Goal: Task Accomplishment & Management: Use online tool/utility

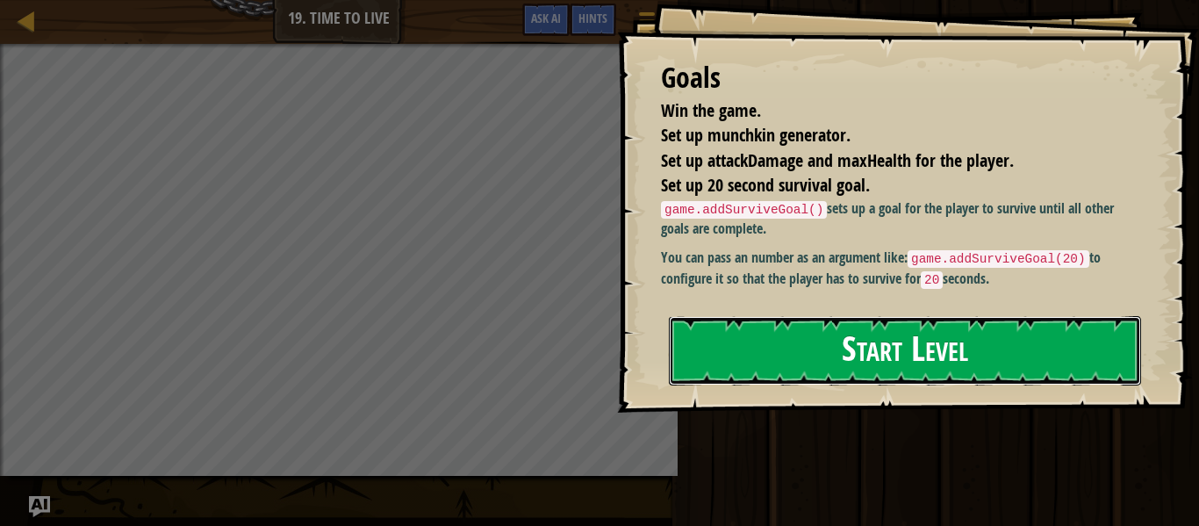
click at [705, 341] on button "Start Level" at bounding box center [905, 350] width 472 height 69
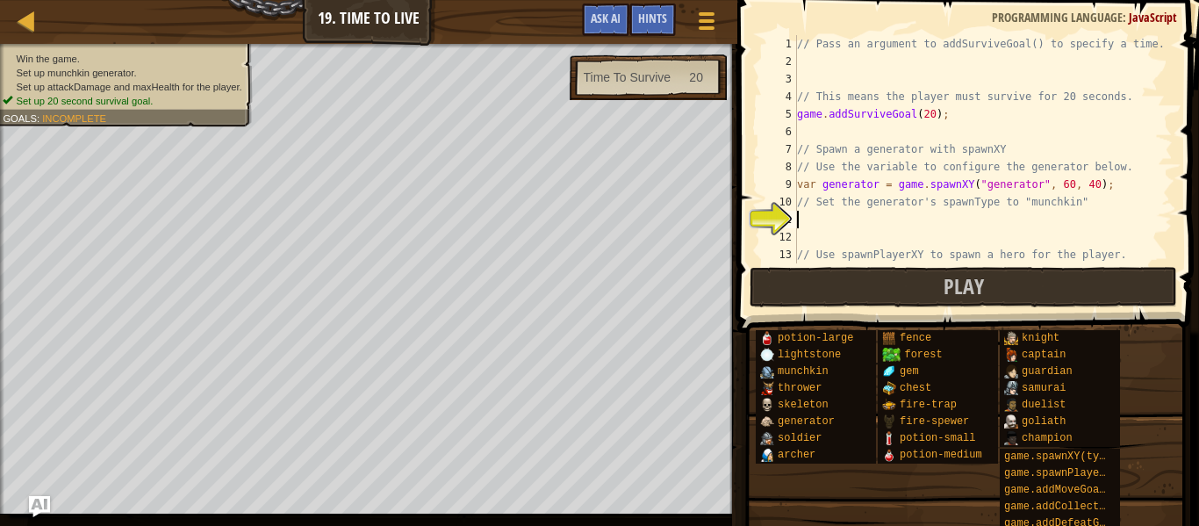
scroll to position [61, 0]
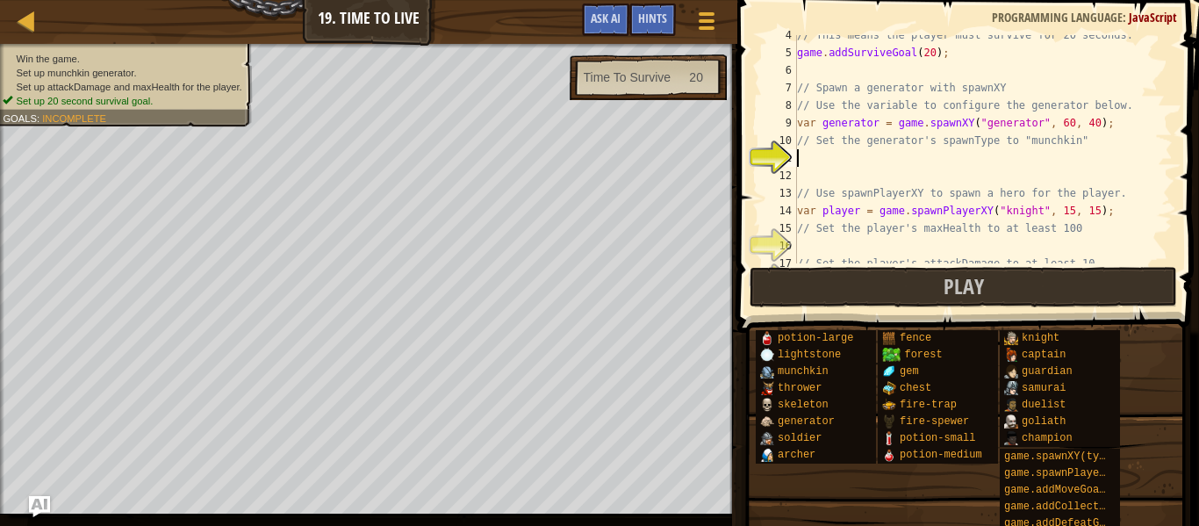
click at [577, 22] on div "Game Menu Done Hints Ask AI" at bounding box center [650, 24] width 155 height 41
click at [591, 18] on span "Ask AI" at bounding box center [606, 18] width 30 height 17
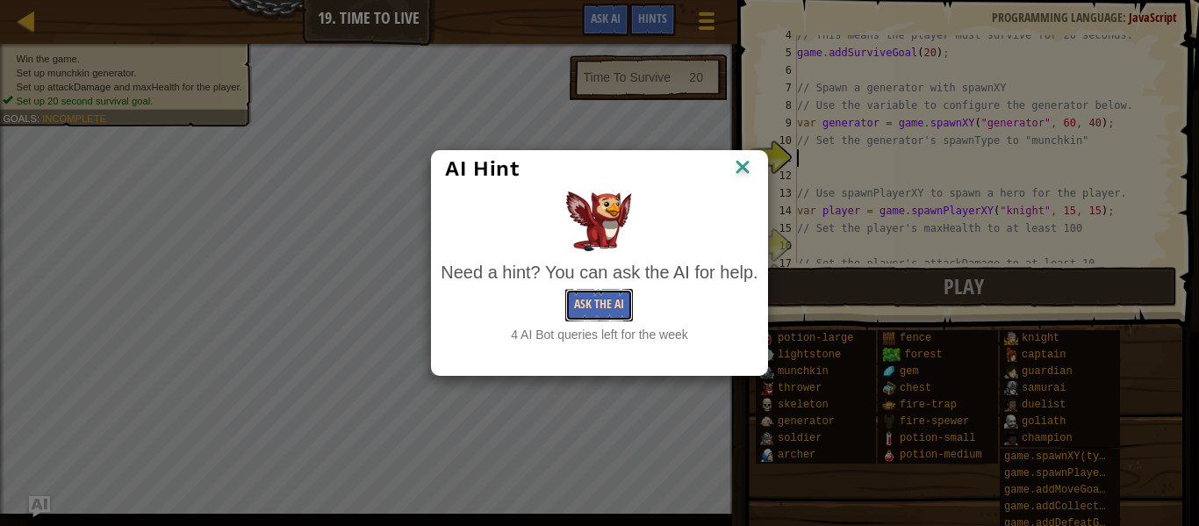
click at [608, 304] on button "Ask the AI" at bounding box center [599, 305] width 68 height 32
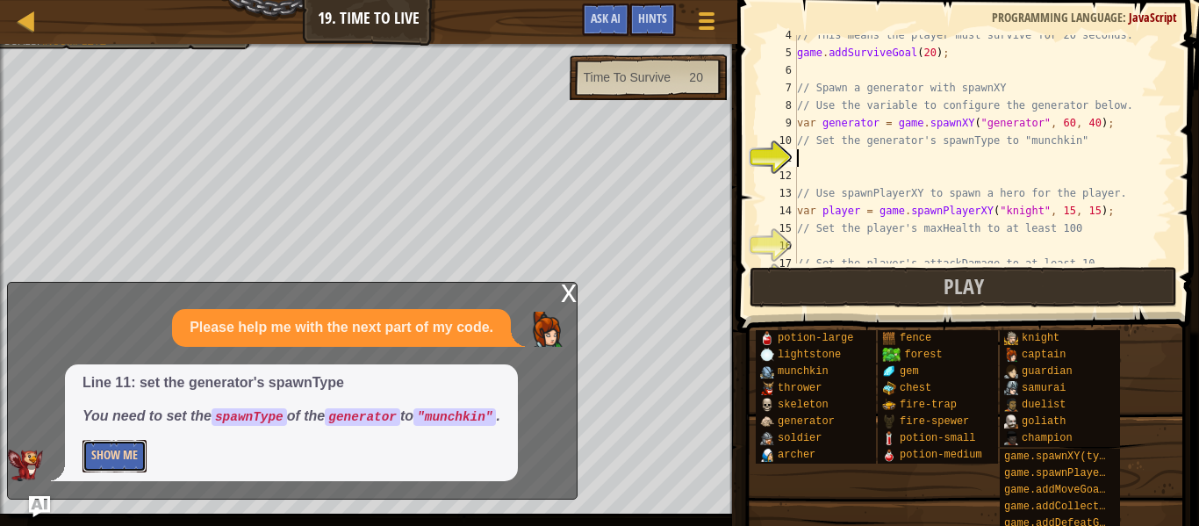
click at [90, 452] on button "Show Me" at bounding box center [115, 456] width 64 height 32
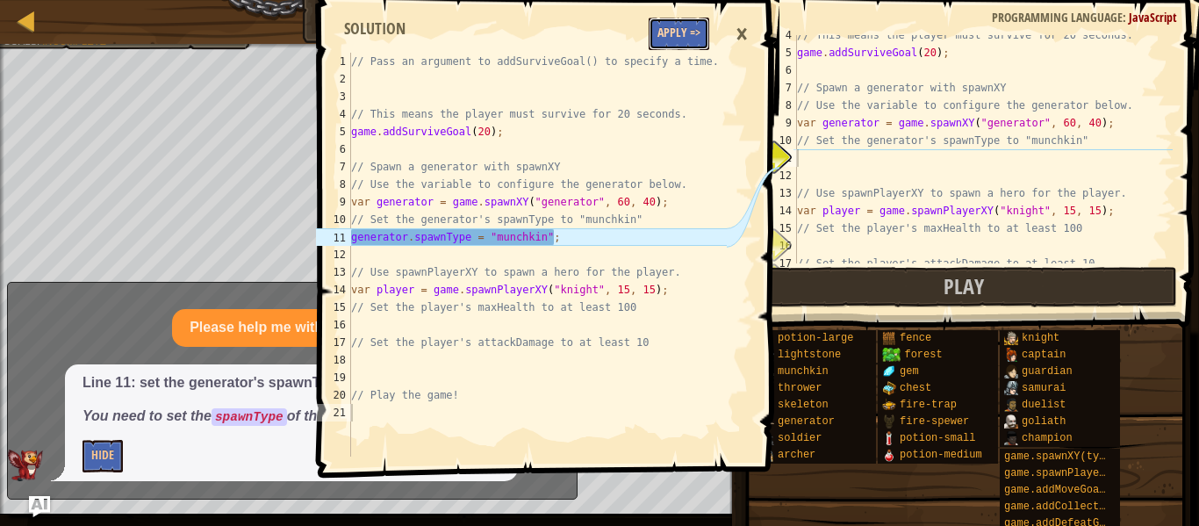
click at [666, 43] on button "Apply =>" at bounding box center [679, 34] width 61 height 32
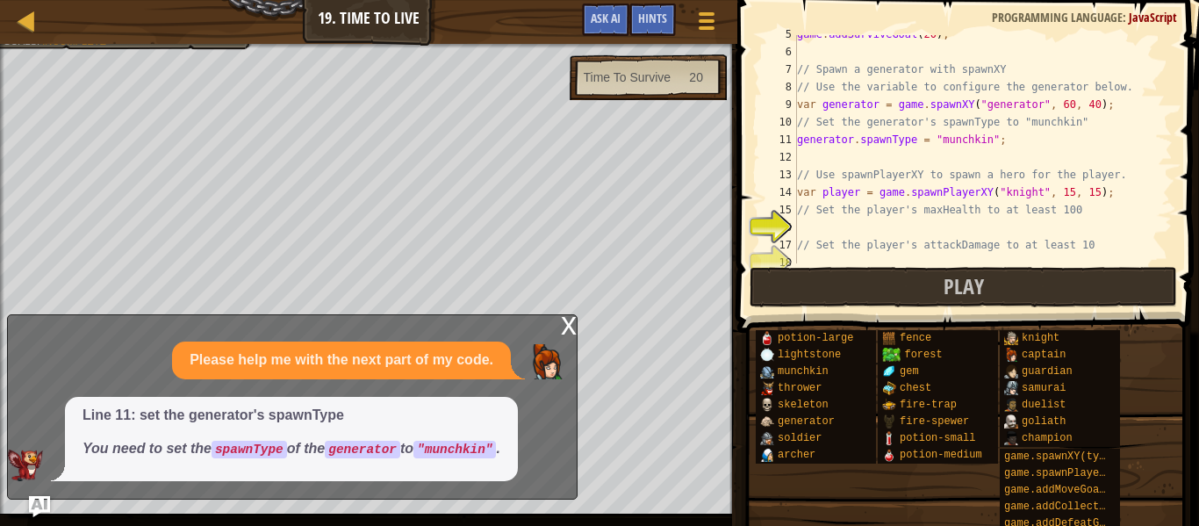
scroll to position [140, 0]
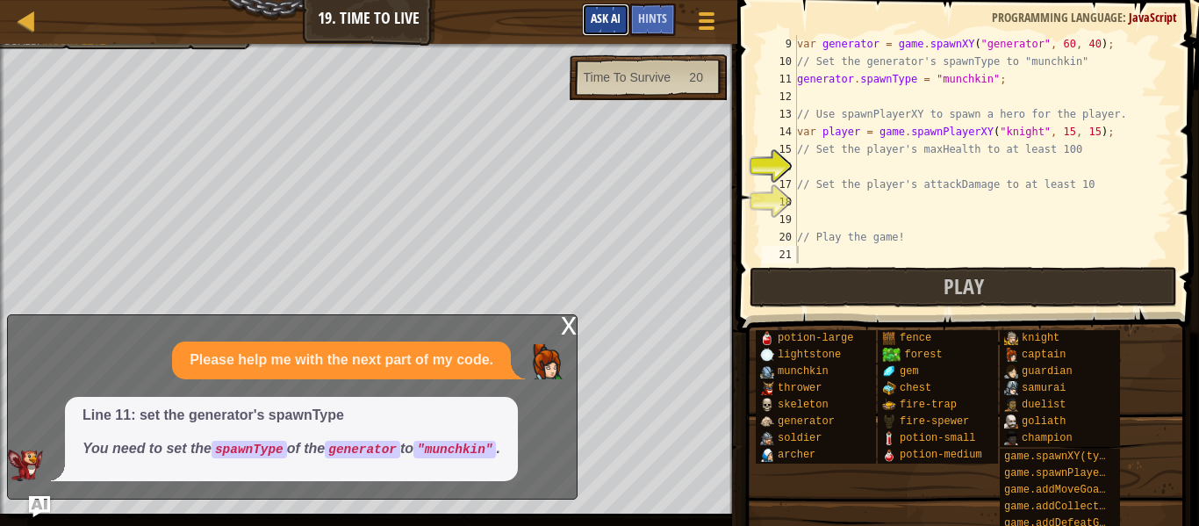
click at [605, 18] on span "Ask AI" at bounding box center [606, 18] width 30 height 17
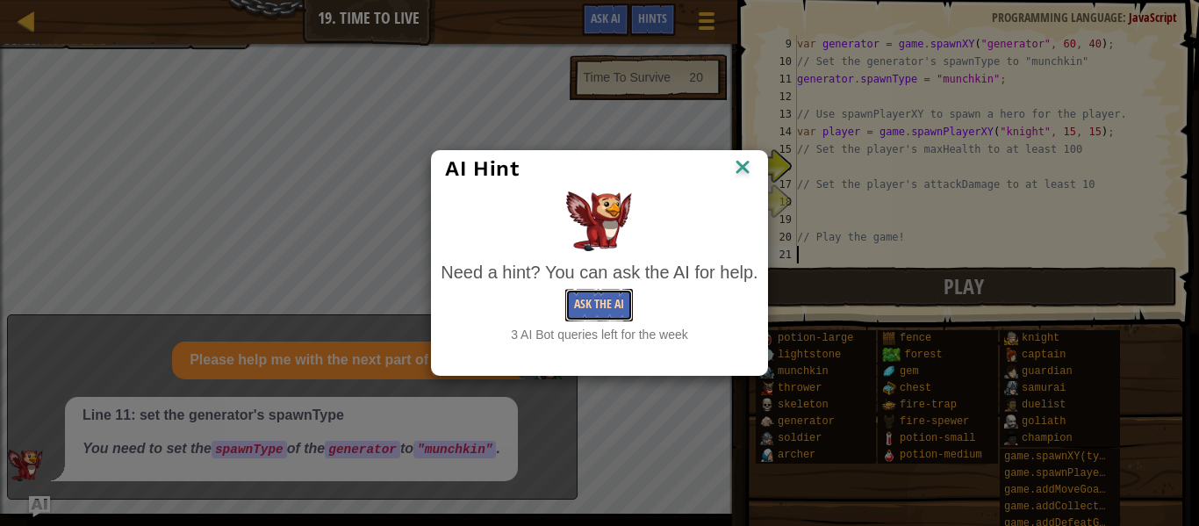
click at [612, 307] on button "Ask the AI" at bounding box center [599, 305] width 68 height 32
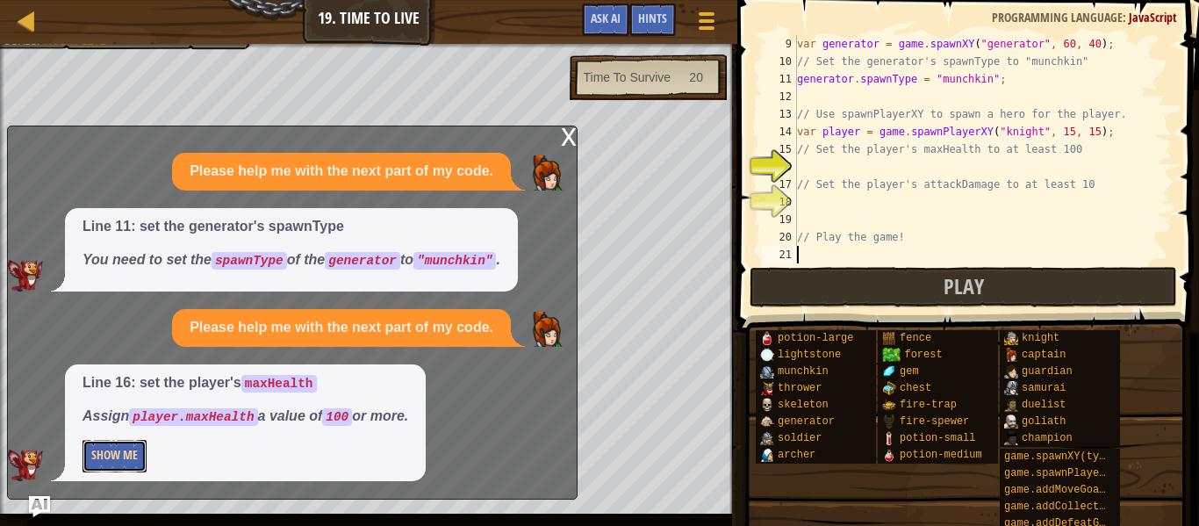
click at [132, 453] on button "Show Me" at bounding box center [115, 456] width 64 height 32
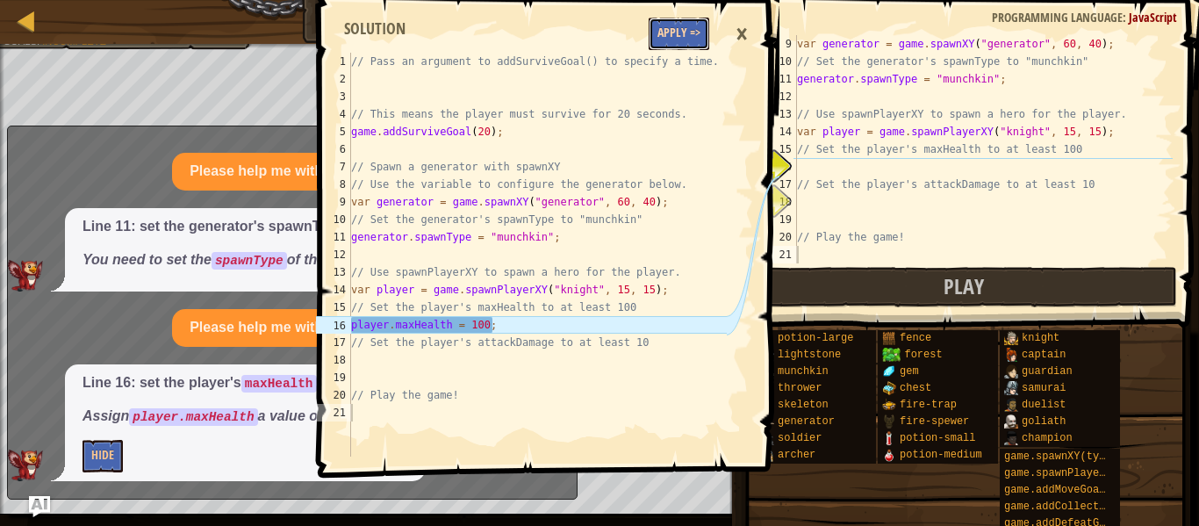
click at [680, 37] on button "Apply =>" at bounding box center [679, 34] width 61 height 32
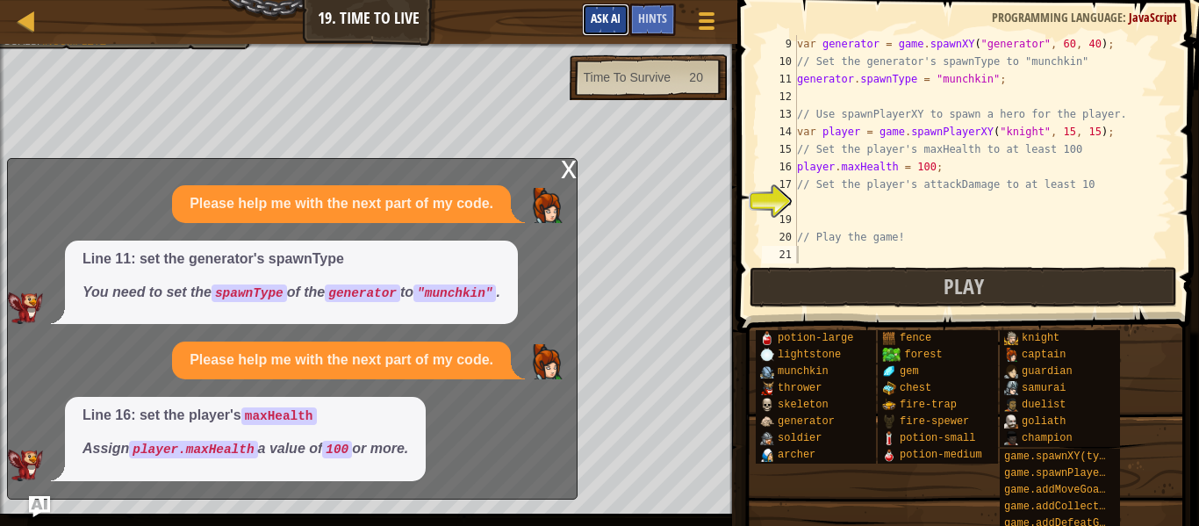
click at [608, 4] on button "Ask AI" at bounding box center [605, 20] width 47 height 32
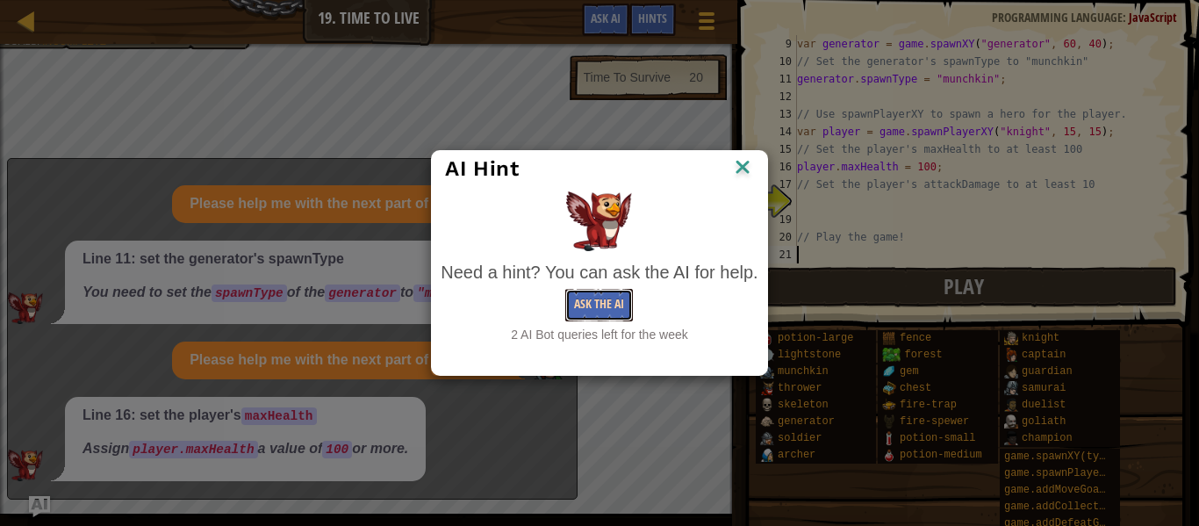
click at [607, 302] on button "Ask the AI" at bounding box center [599, 305] width 68 height 32
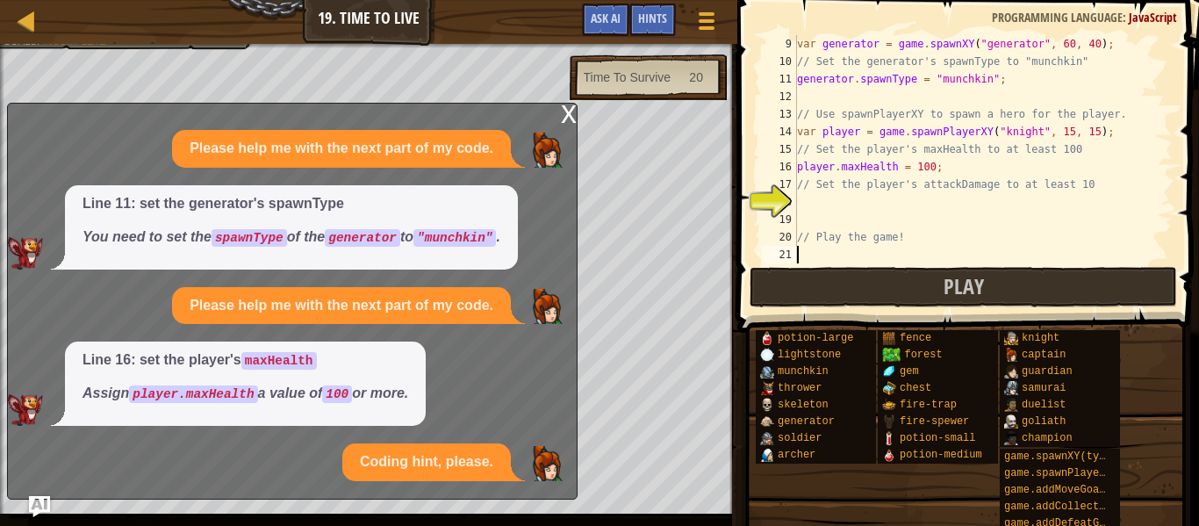
scroll to position [7, 0]
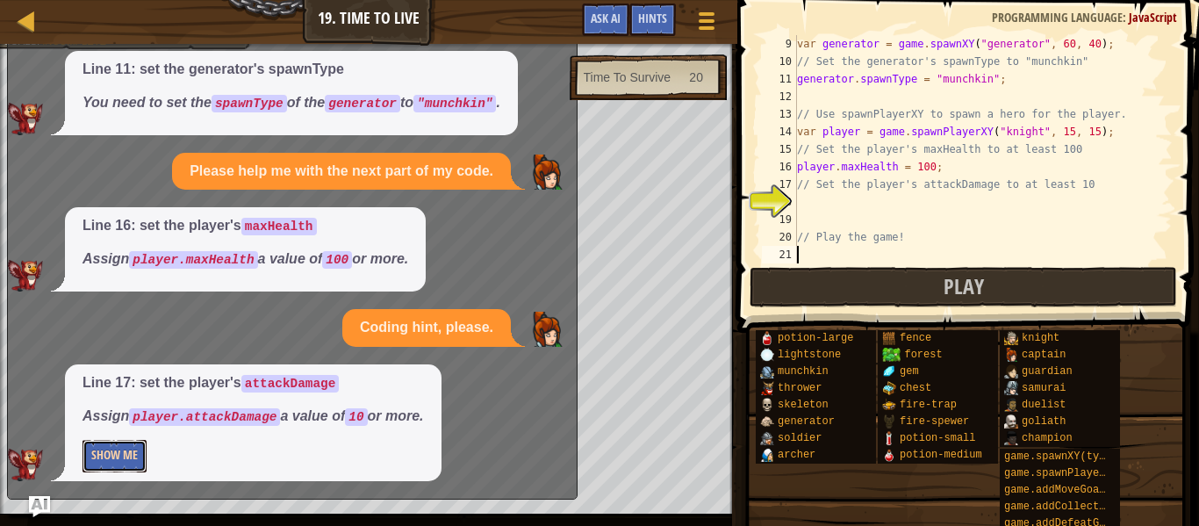
click at [112, 455] on button "Show Me" at bounding box center [115, 456] width 64 height 32
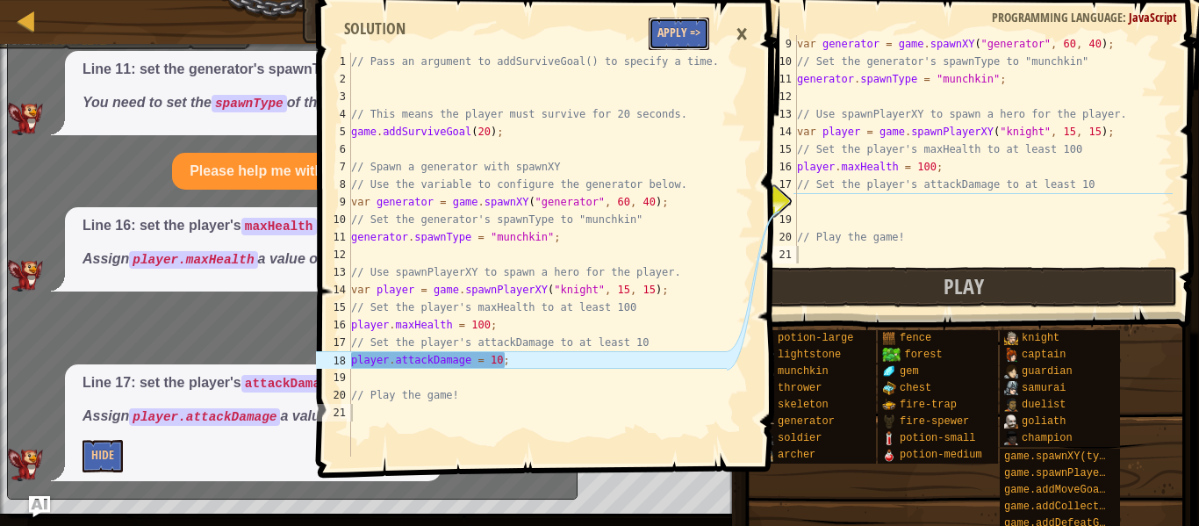
click at [657, 40] on button "Apply =>" at bounding box center [679, 34] width 61 height 32
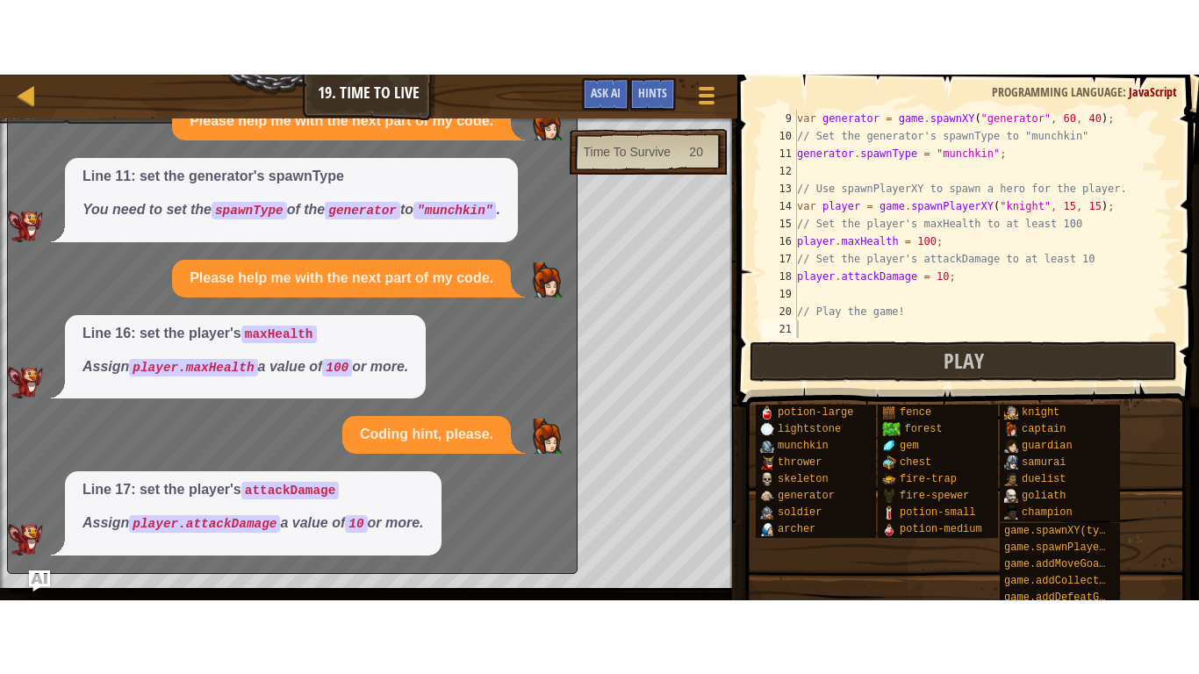
scroll to position [0, 0]
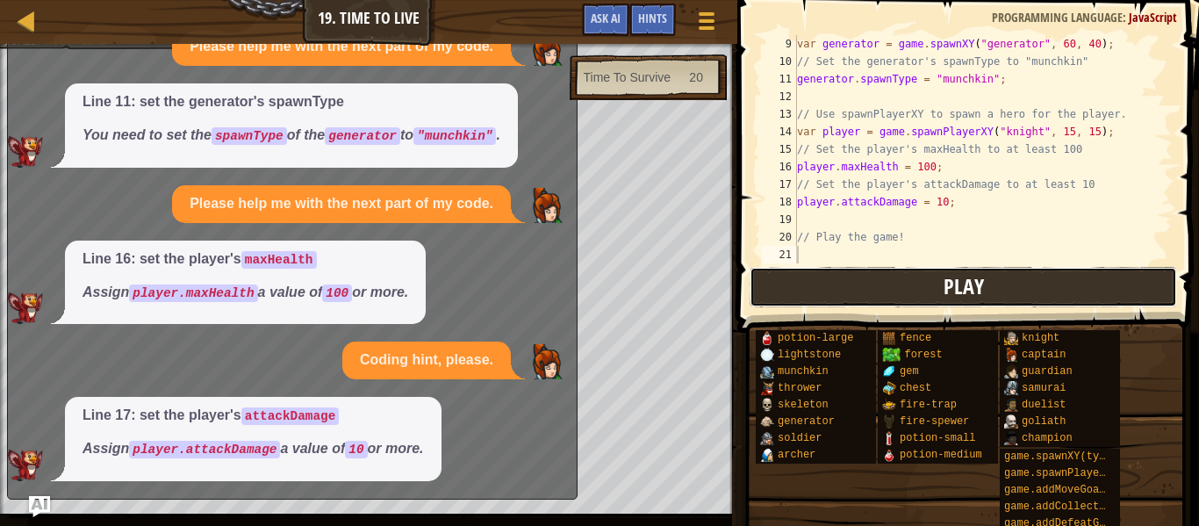
click at [868, 277] on button "Play" at bounding box center [963, 287] width 427 height 40
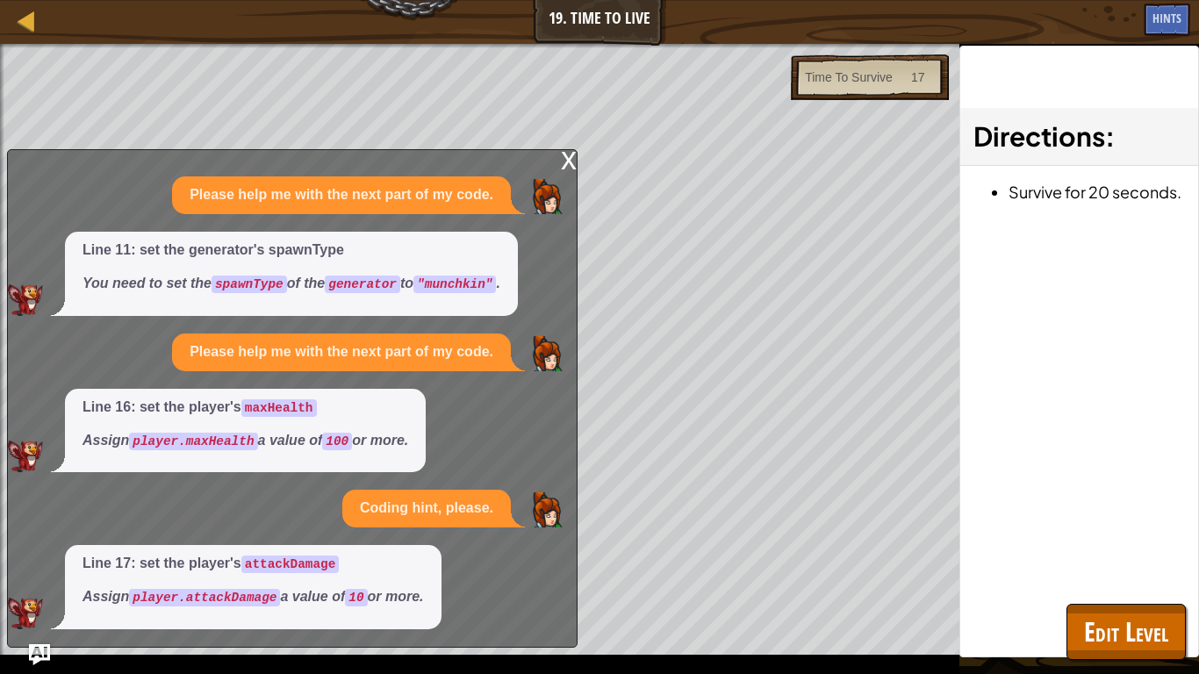
click at [567, 160] on div "x" at bounding box center [569, 159] width 16 height 18
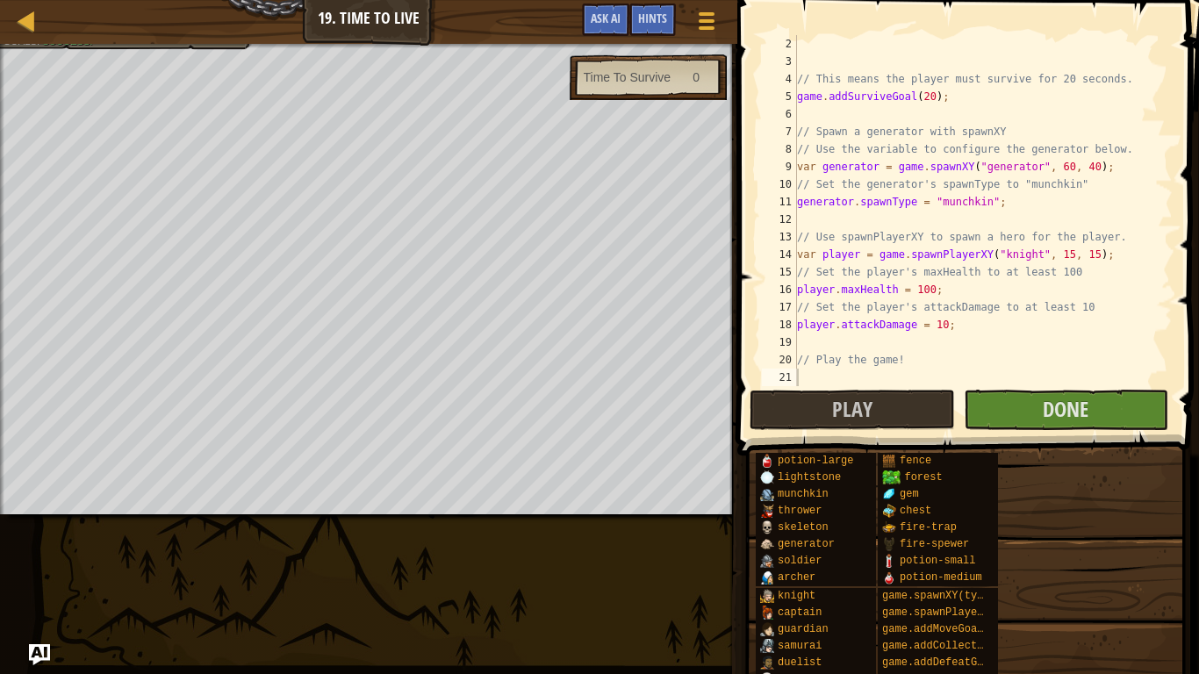
scroll to position [18, 0]
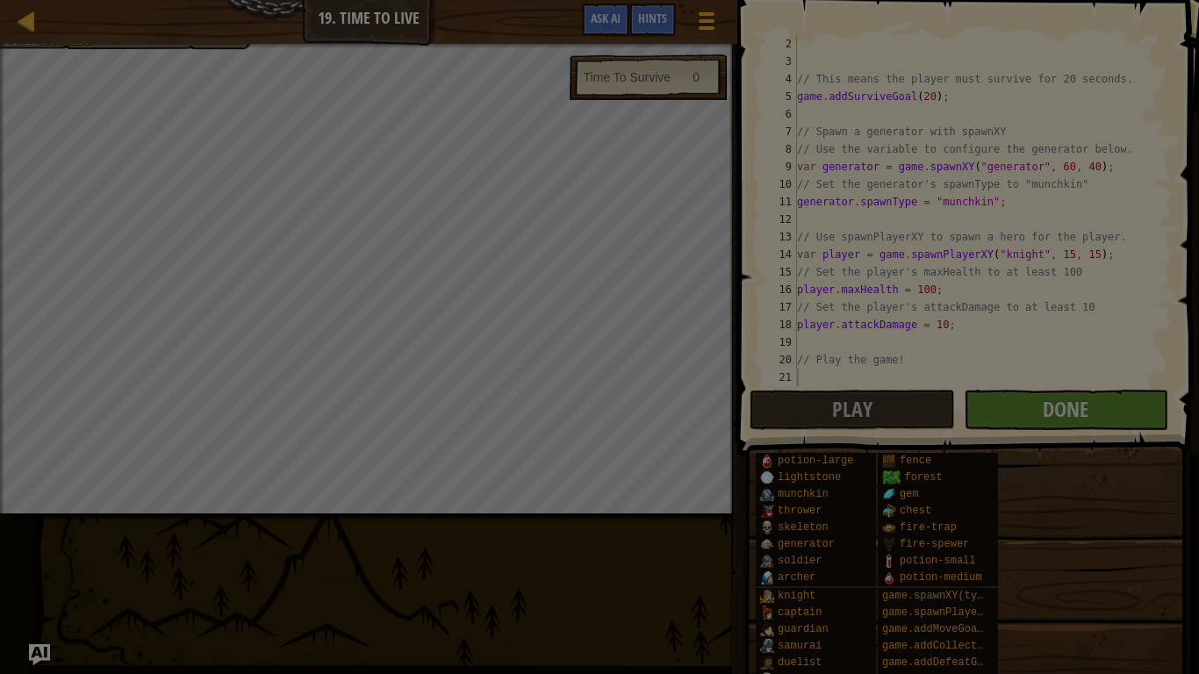
click at [460, 243] on div at bounding box center [599, 337] width 1199 height 674
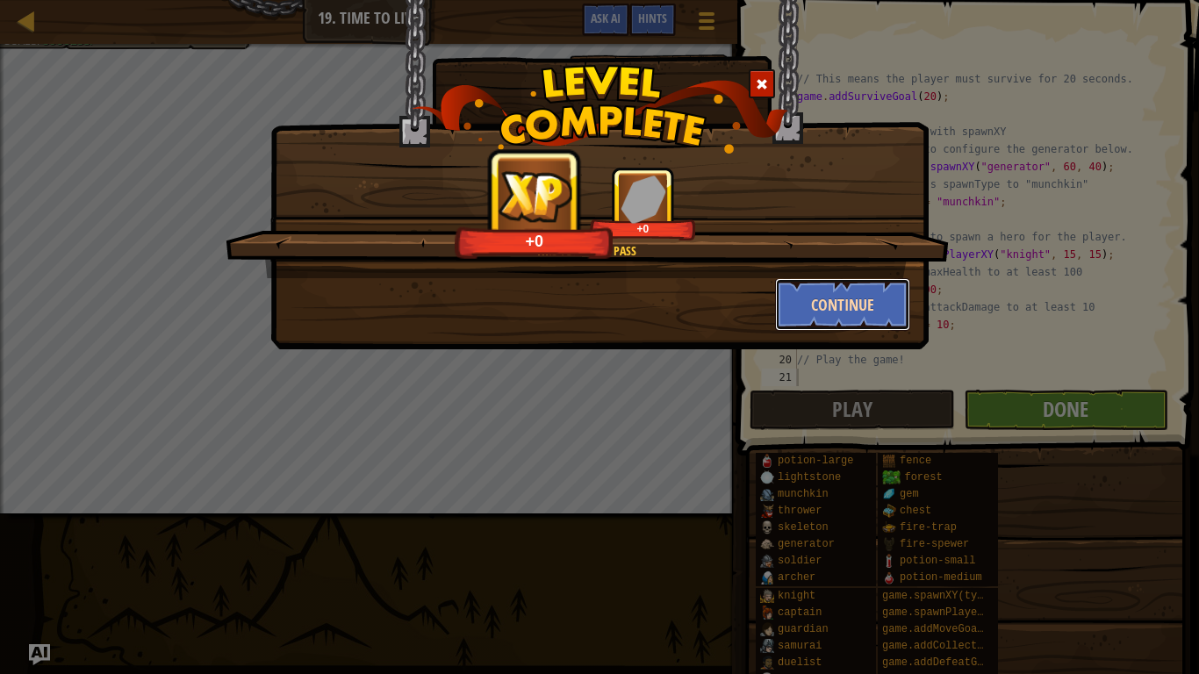
click at [798, 302] on button "Continue" at bounding box center [843, 304] width 136 height 53
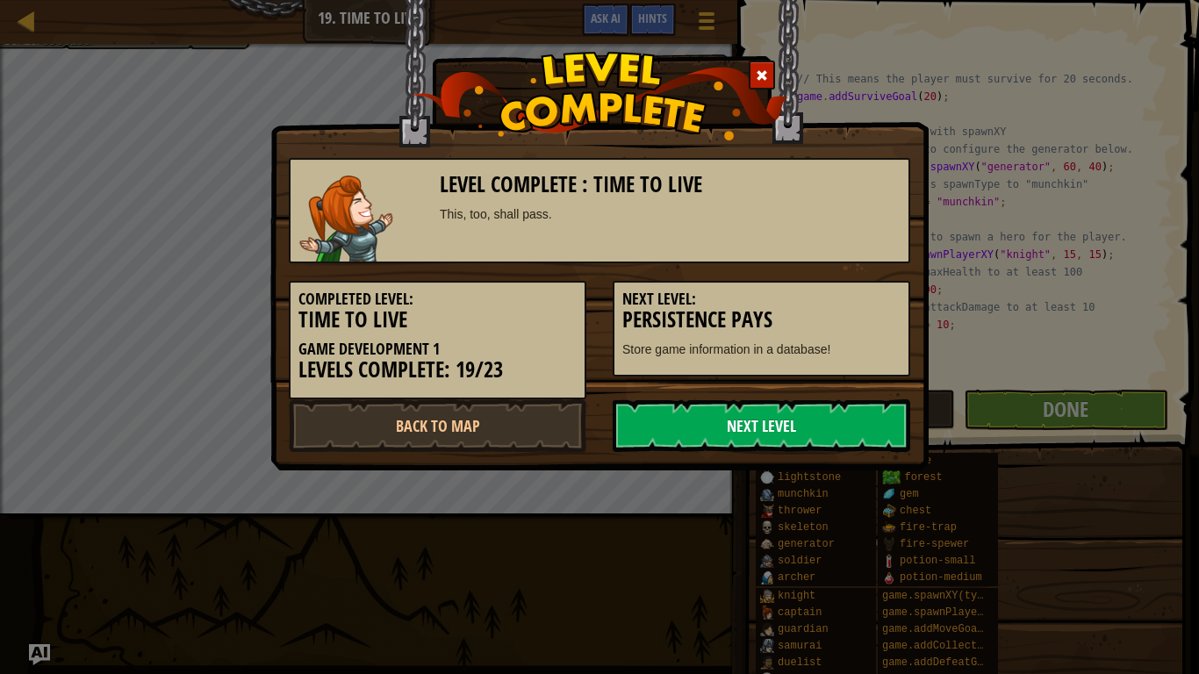
click at [673, 423] on link "Next Level" at bounding box center [762, 425] width 298 height 53
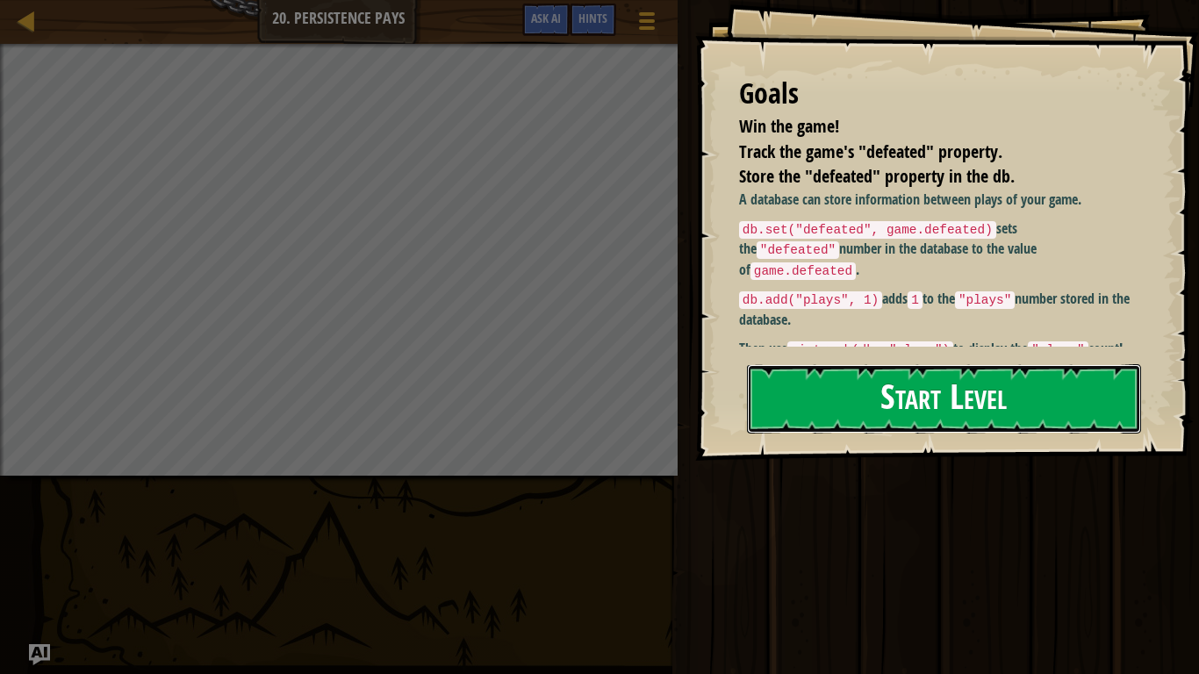
click at [1083, 368] on button "Start Level" at bounding box center [944, 398] width 394 height 69
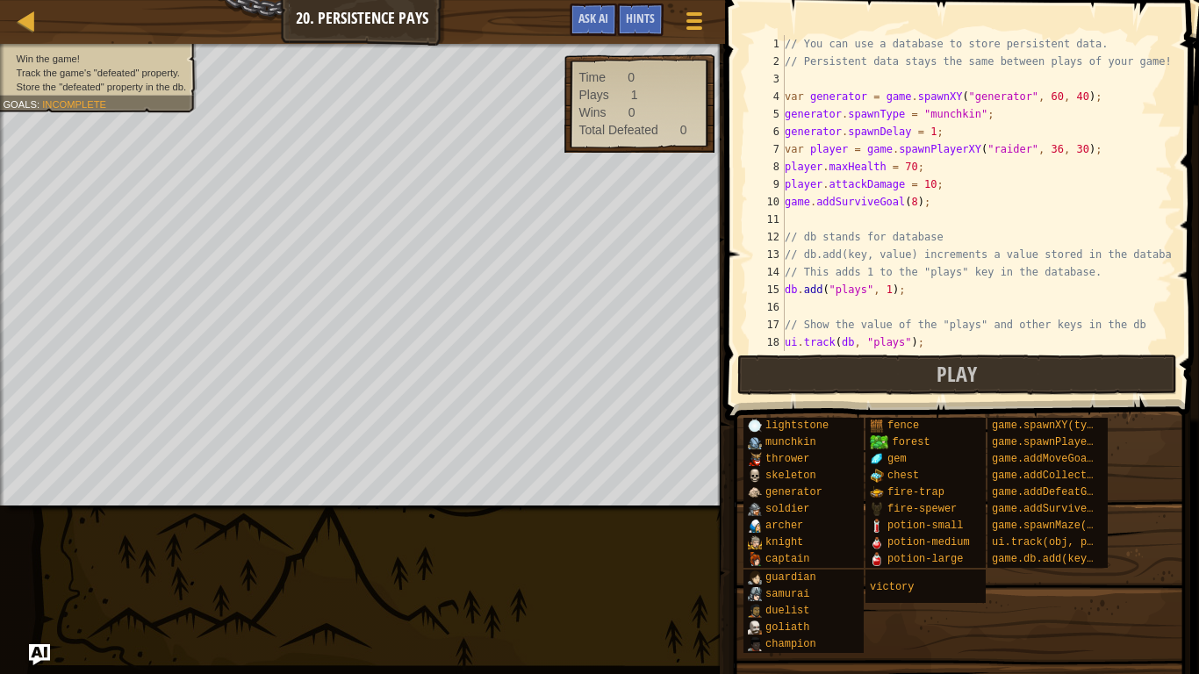
scroll to position [298, 0]
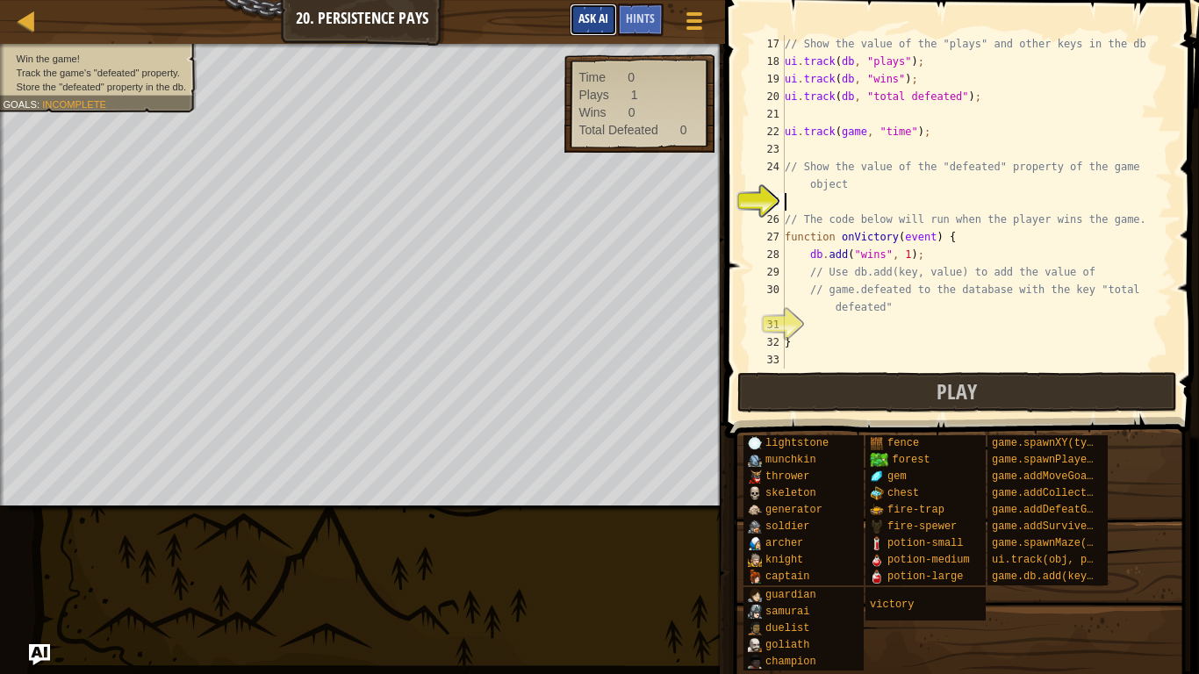
click at [578, 12] on span "Ask AI" at bounding box center [593, 18] width 30 height 17
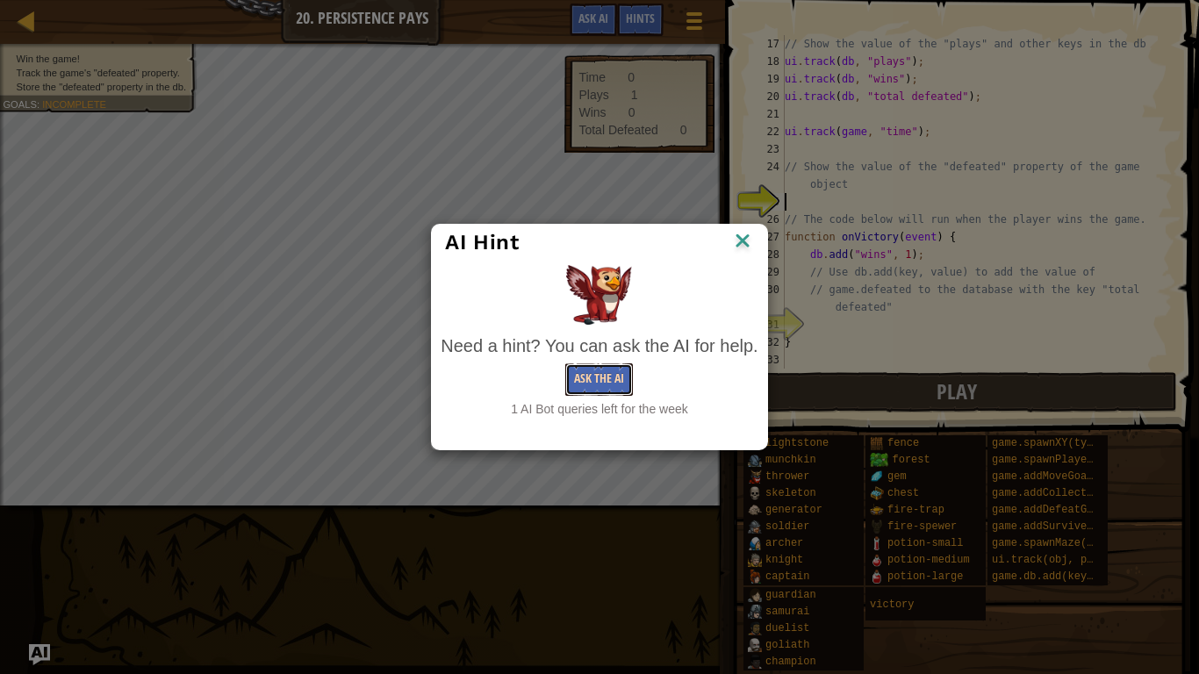
click at [596, 379] on button "Ask the AI" at bounding box center [599, 379] width 68 height 32
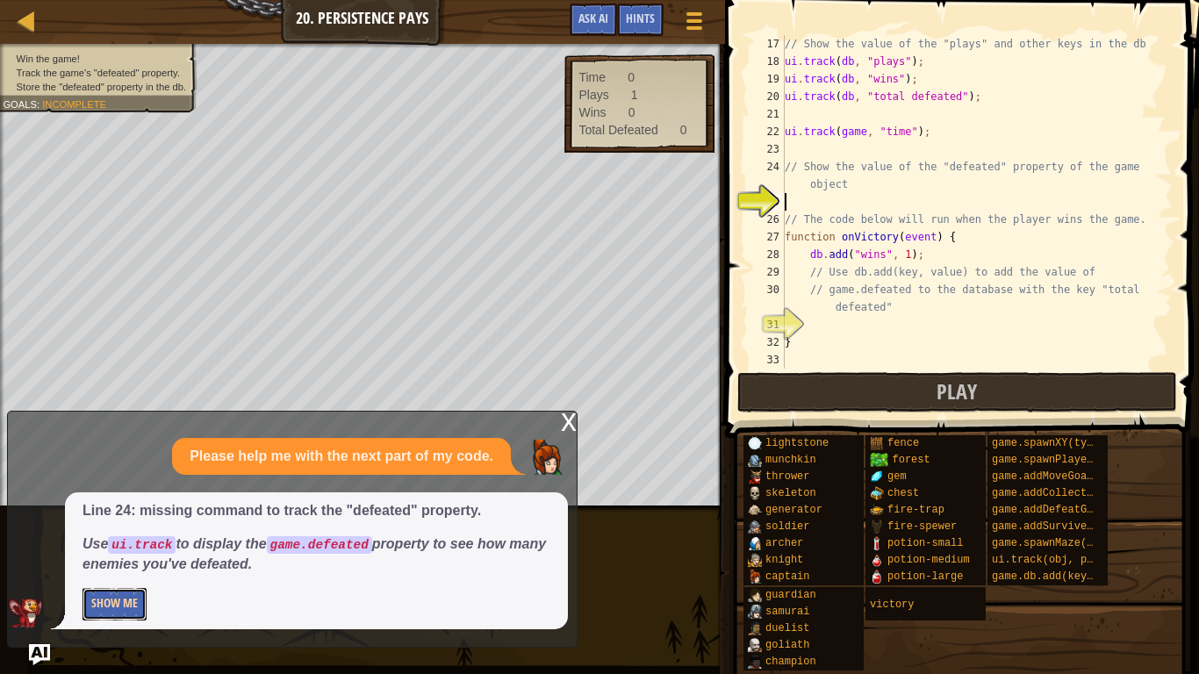
click at [122, 525] on button "Show Me" at bounding box center [115, 604] width 64 height 32
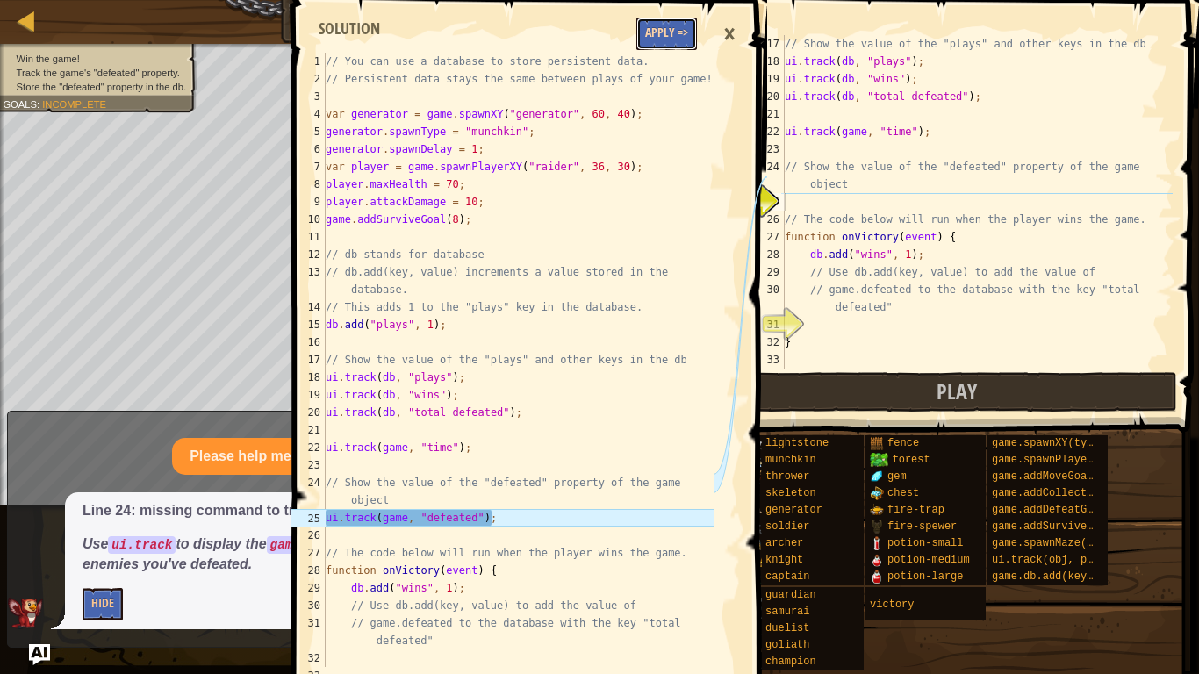
click at [667, 39] on button "Apply =>" at bounding box center [666, 34] width 61 height 32
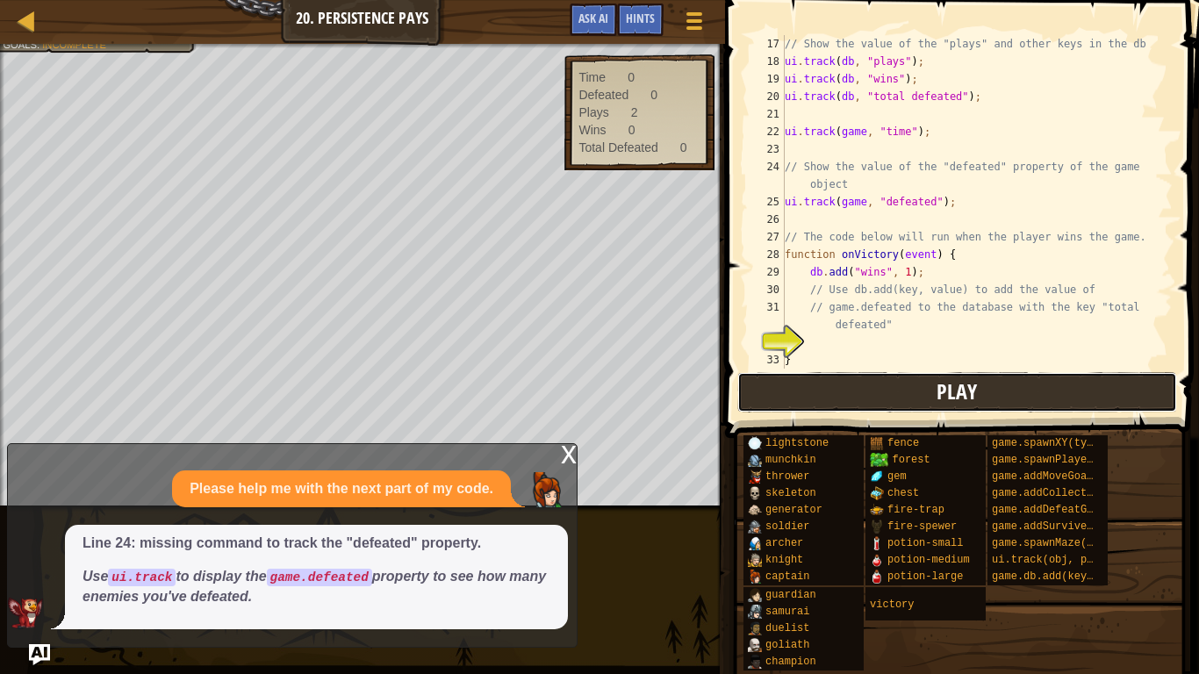
click at [866, 377] on button "Play" at bounding box center [957, 392] width 440 height 40
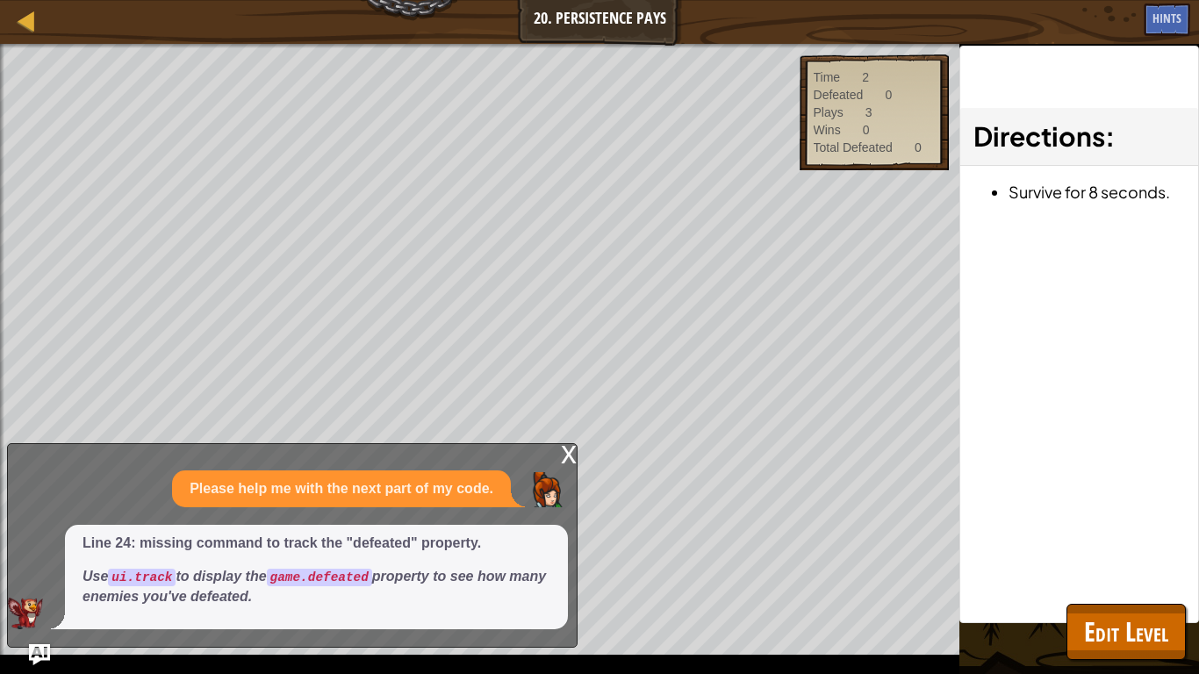
click at [564, 454] on div "x" at bounding box center [569, 453] width 16 height 18
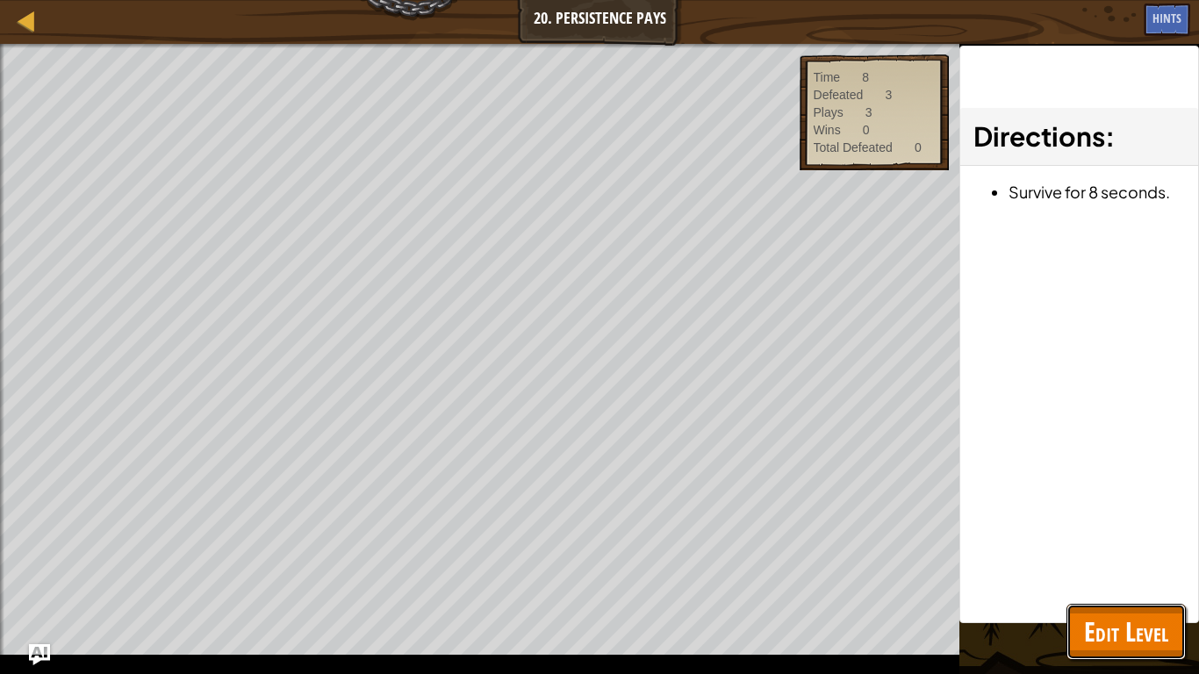
click at [1131, 525] on span "Edit Level" at bounding box center [1126, 632] width 84 height 36
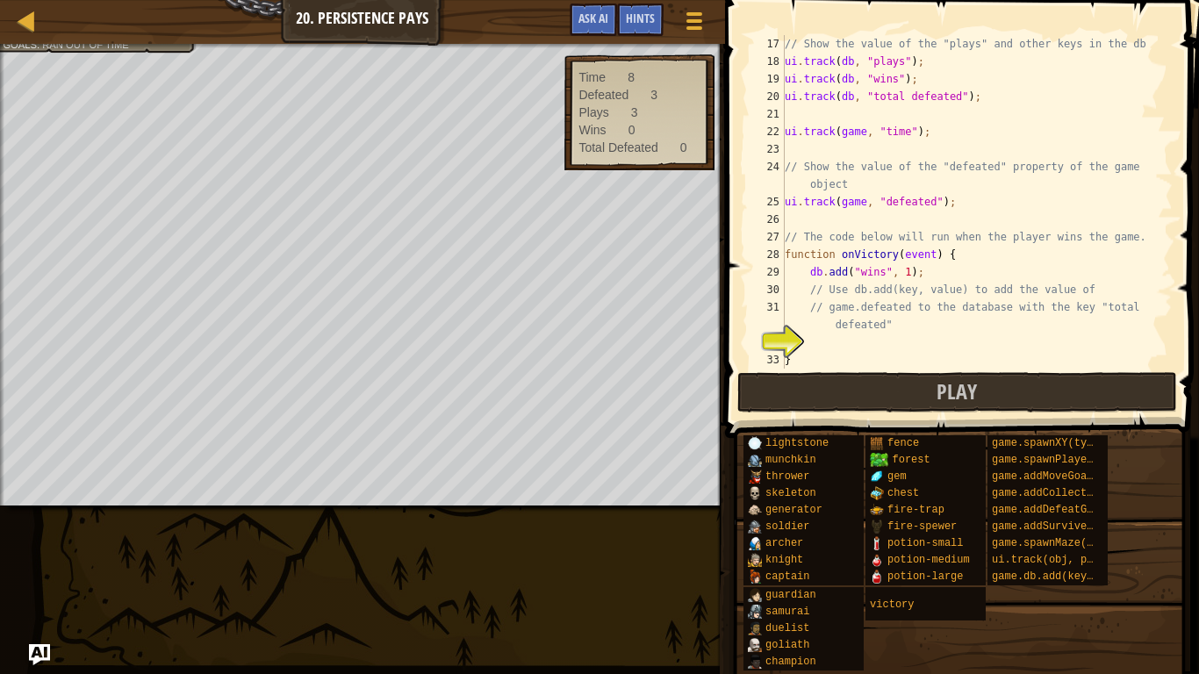
scroll to position [351, 0]
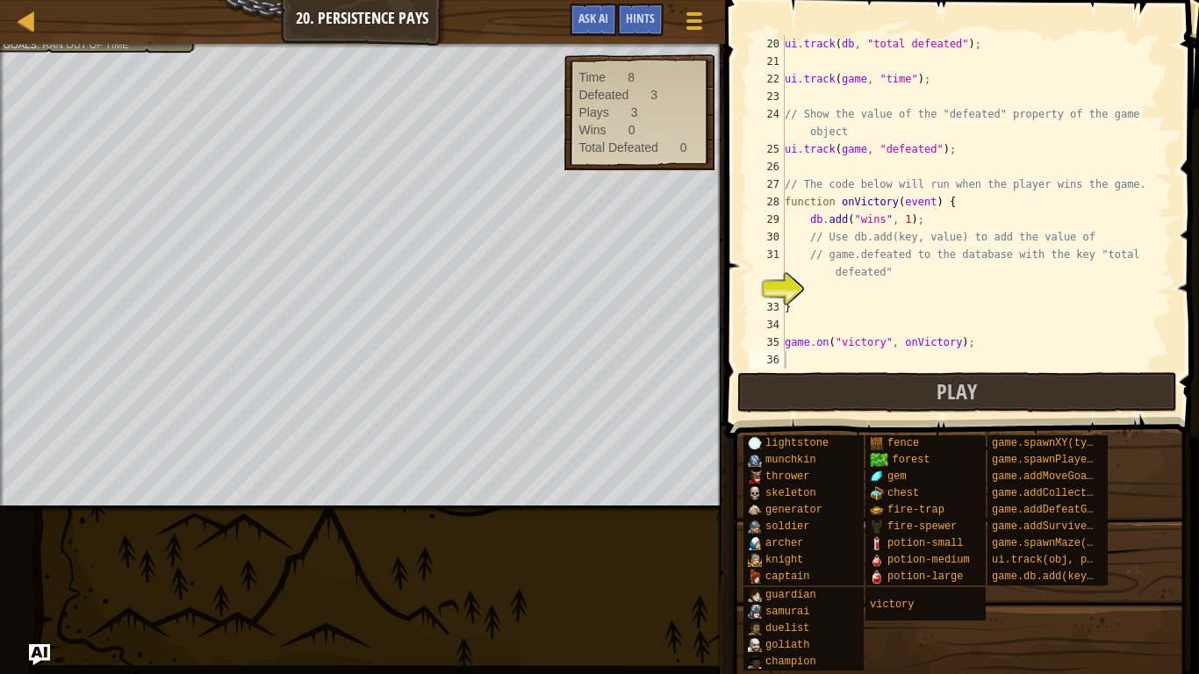
click at [811, 291] on div "ui . track ( db , "total defeated" ) ; ui . track ( game , "time" ) ; // Show t…" at bounding box center [976, 219] width 391 height 369
click at [831, 293] on div "ui . track ( db , "total defeated" ) ; ui . track ( game , "time" ) ; // Show t…" at bounding box center [976, 219] width 391 height 369
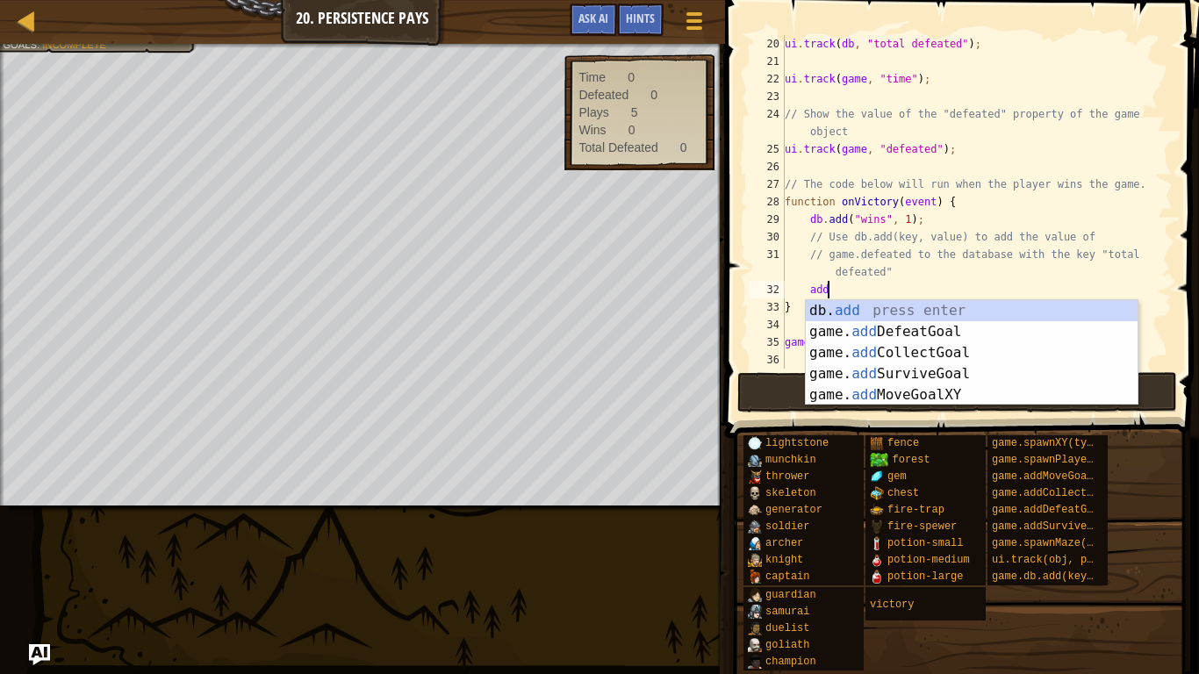
scroll to position [8, 5]
type textarea "a"
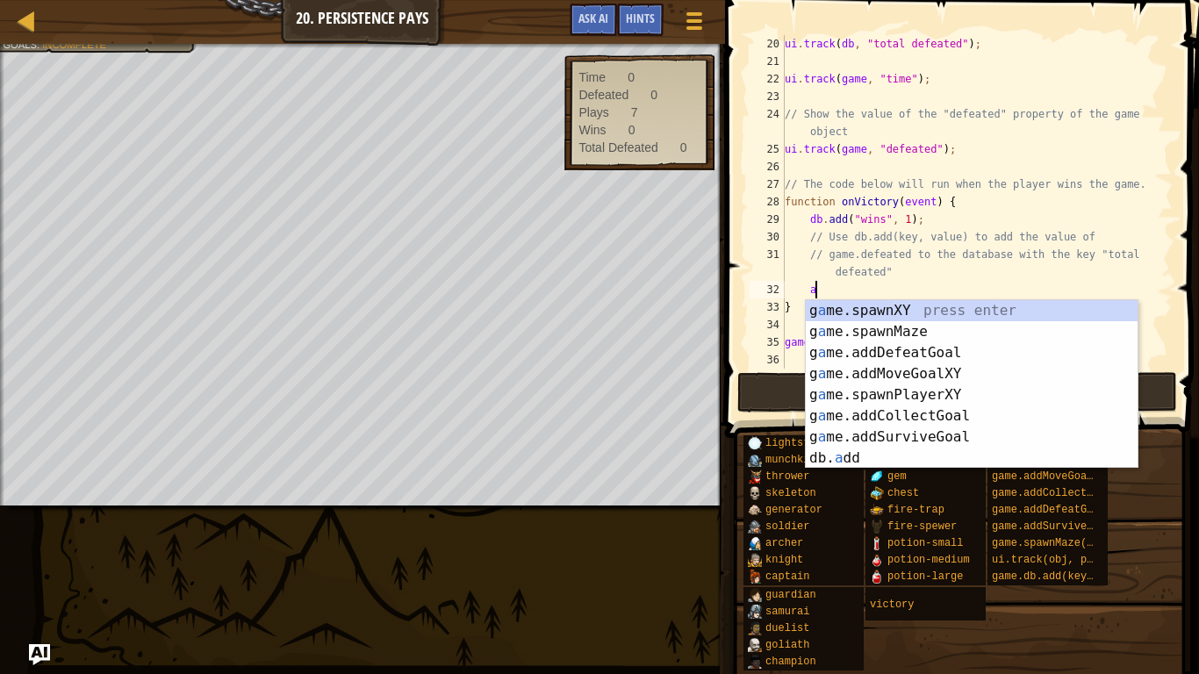
scroll to position [8, 3]
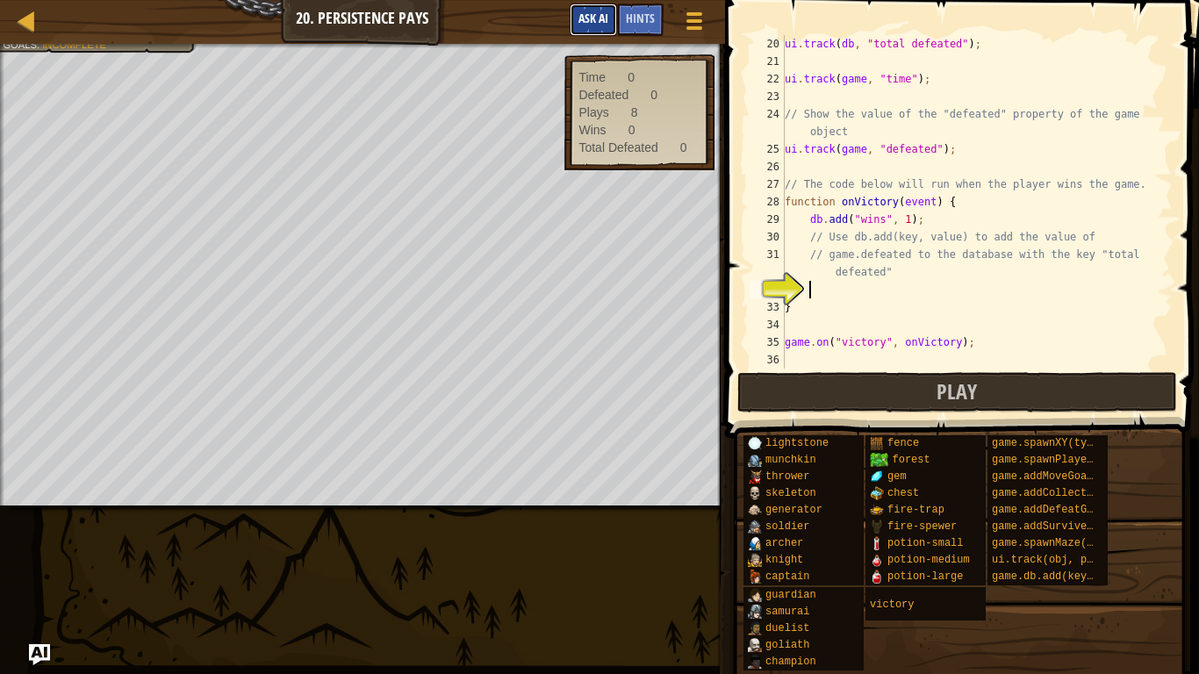
click at [578, 17] on span "Ask AI" at bounding box center [593, 18] width 30 height 17
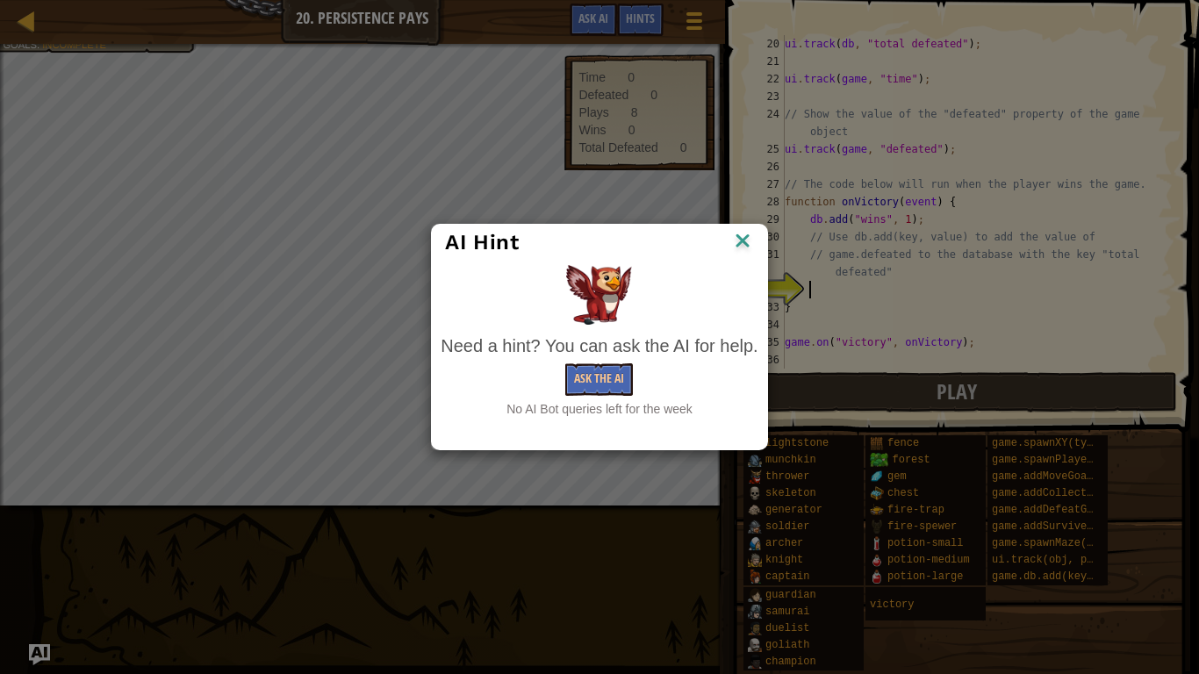
click at [742, 240] on img at bounding box center [742, 242] width 23 height 26
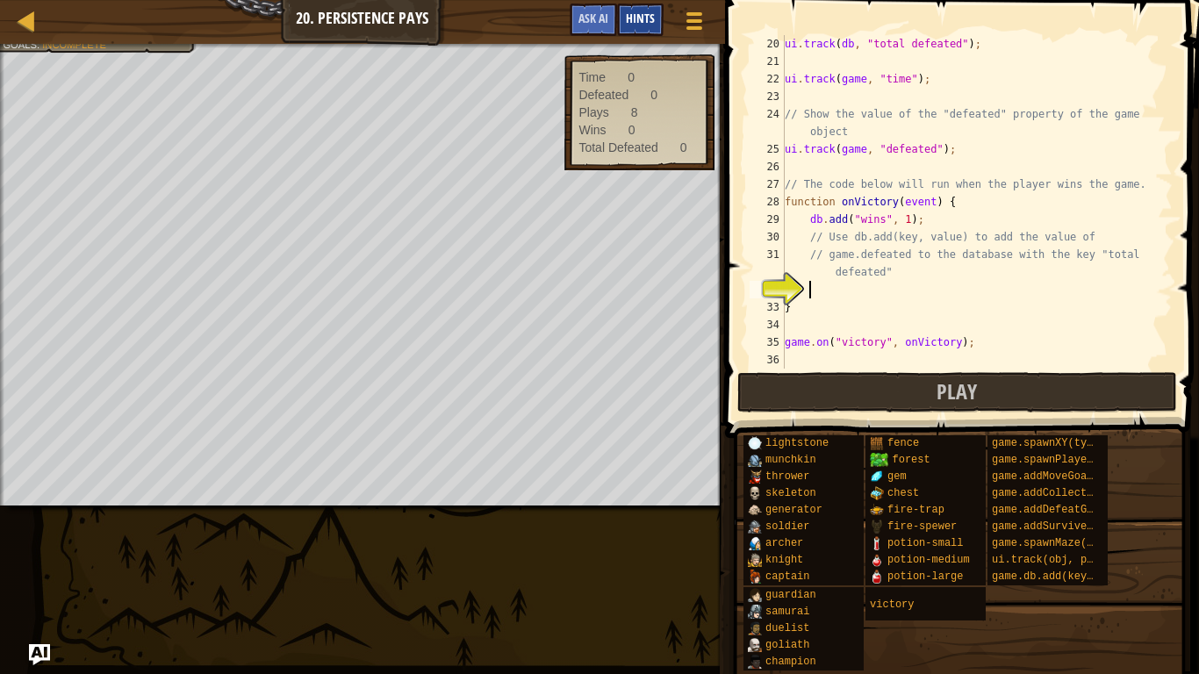
click at [657, 10] on div "Hints" at bounding box center [640, 20] width 47 height 32
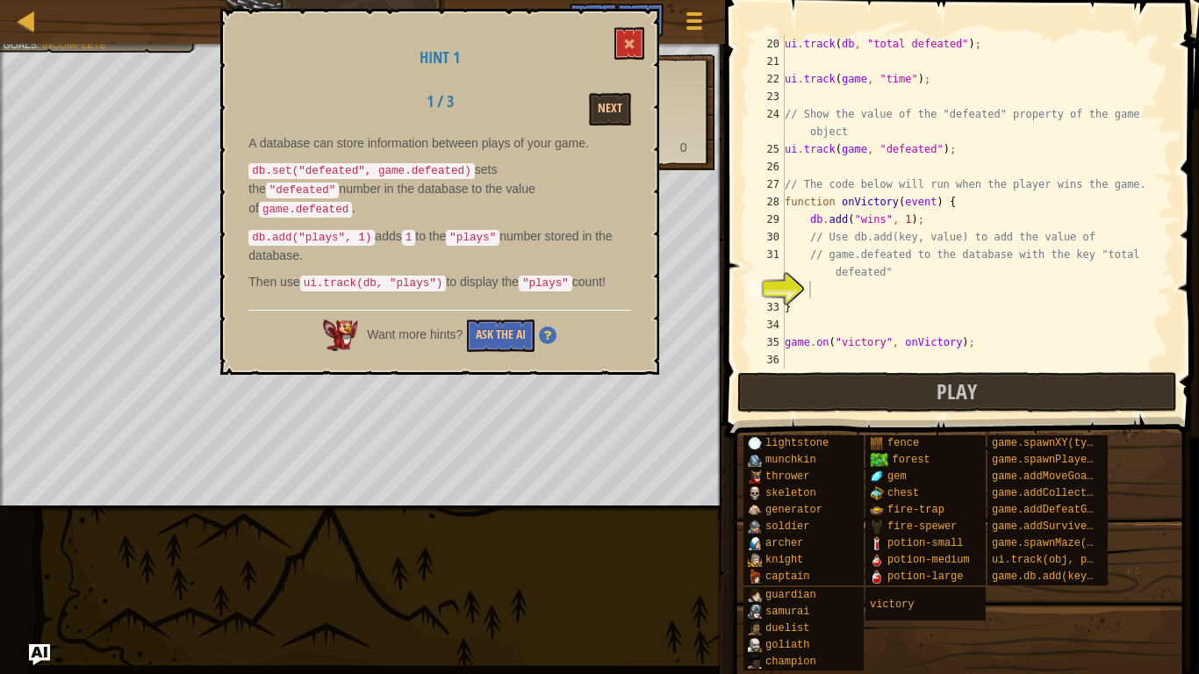
drag, startPoint x: 458, startPoint y: 260, endPoint x: 390, endPoint y: 265, distance: 68.7
click at [390, 273] on p "Then use ui.track(db, "plays") to display the "plays" count!" at bounding box center [439, 282] width 383 height 19
click at [406, 276] on code "ui.track(db, "plays")" at bounding box center [373, 284] width 147 height 16
click at [822, 291] on div "ui . track ( db , "total defeated" ) ; ui . track ( game , "time" ) ; // Show t…" at bounding box center [976, 219] width 391 height 369
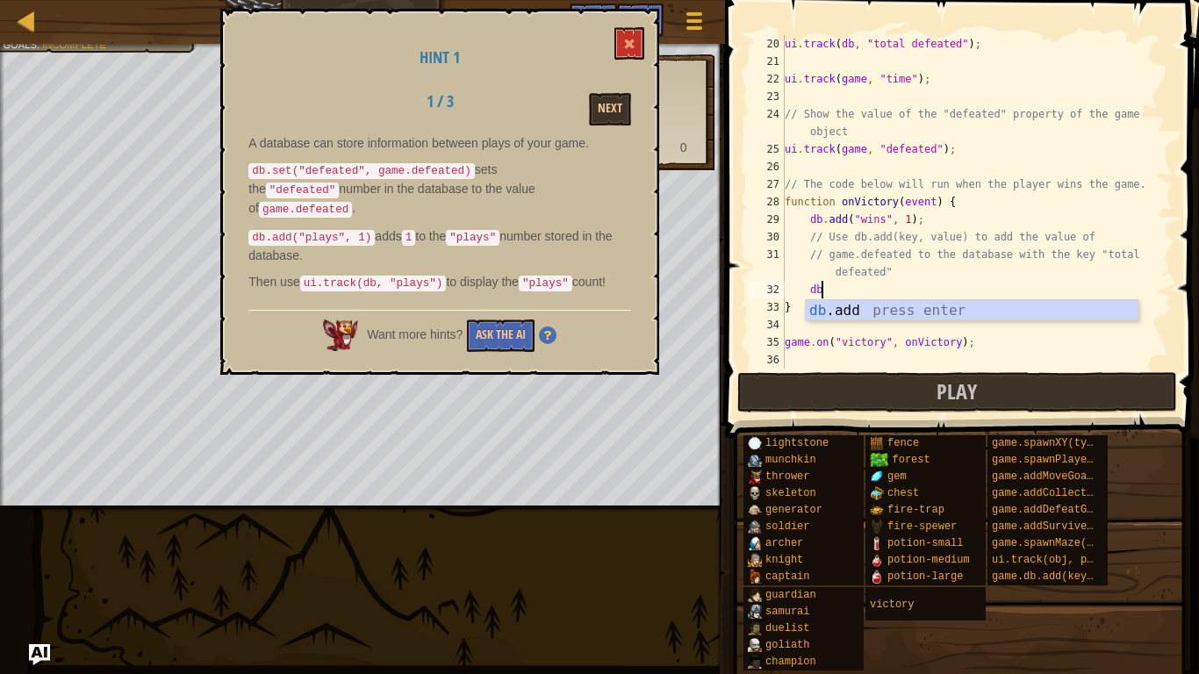
click at [960, 312] on div "db .add press enter" at bounding box center [972, 331] width 332 height 63
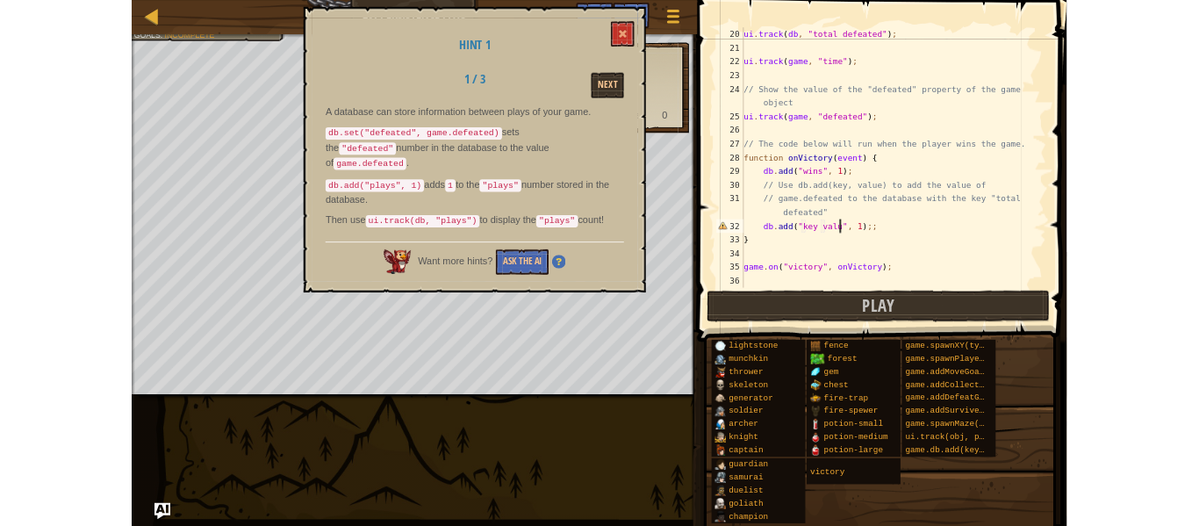
scroll to position [8, 18]
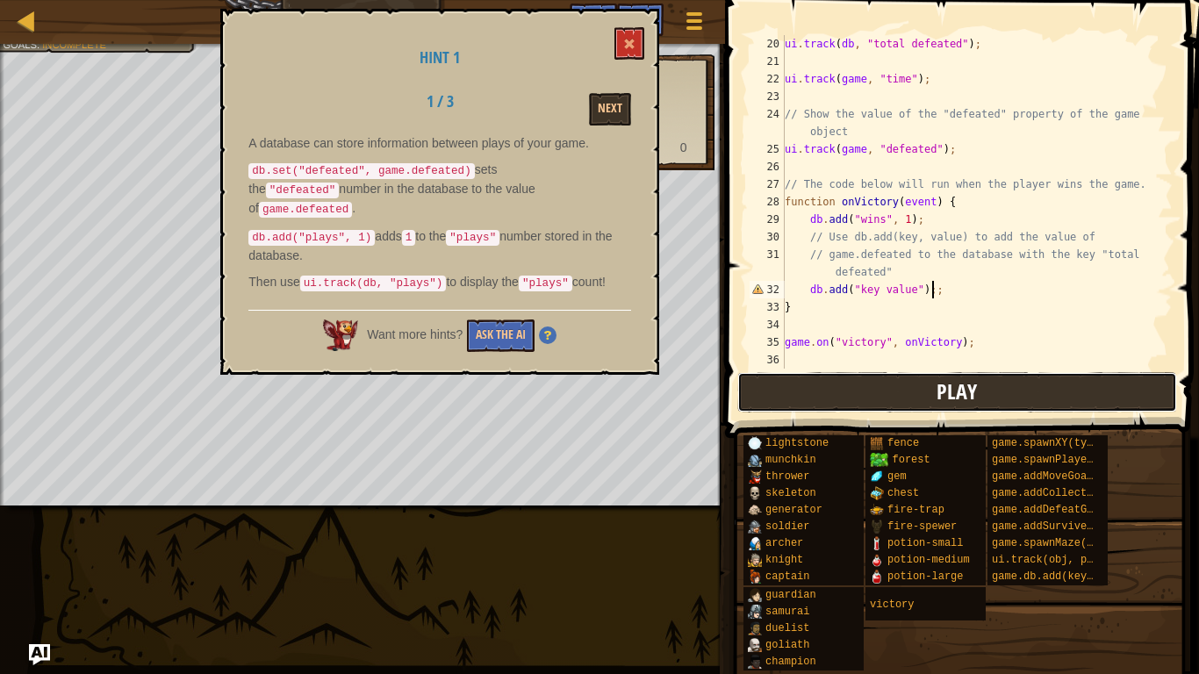
click at [1060, 382] on button "Play" at bounding box center [957, 392] width 440 height 40
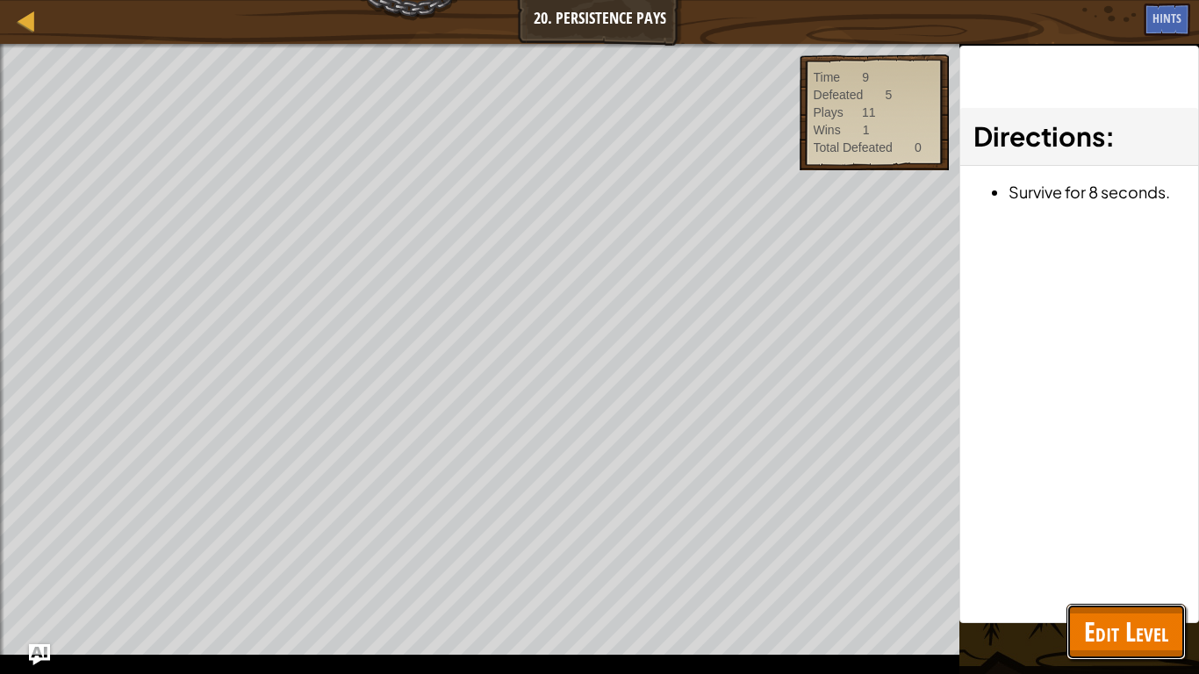
click at [1102, 525] on span "Edit Level" at bounding box center [1126, 632] width 84 height 36
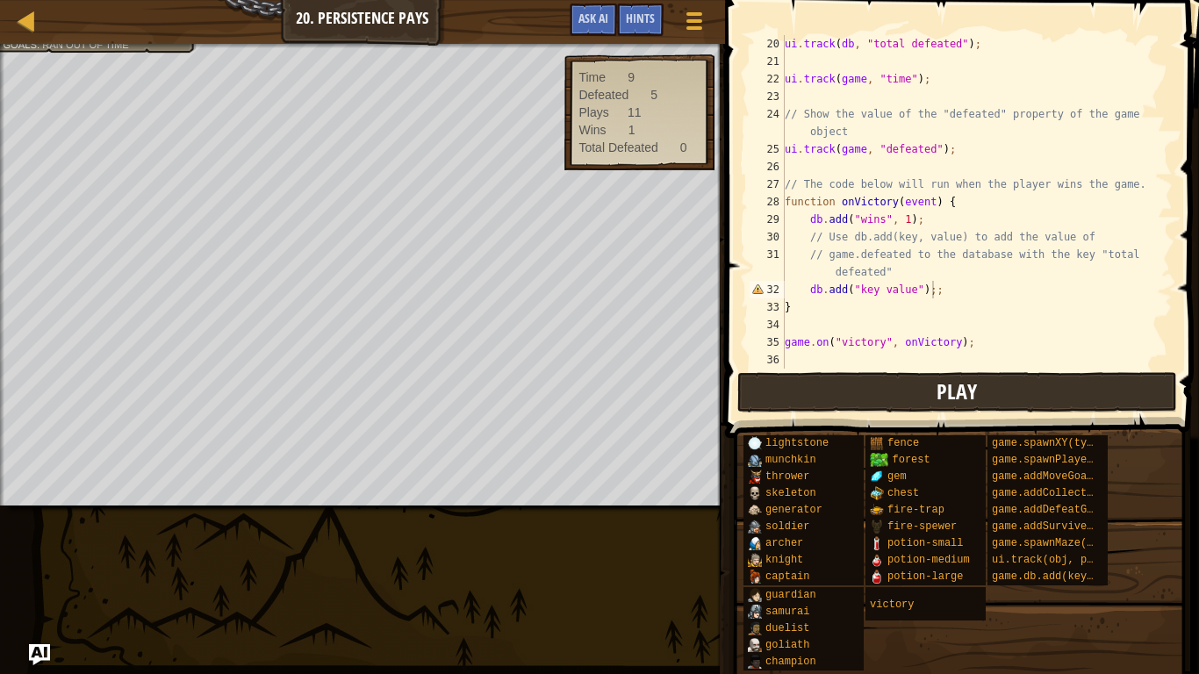
click at [1008, 386] on button "Play" at bounding box center [957, 392] width 440 height 40
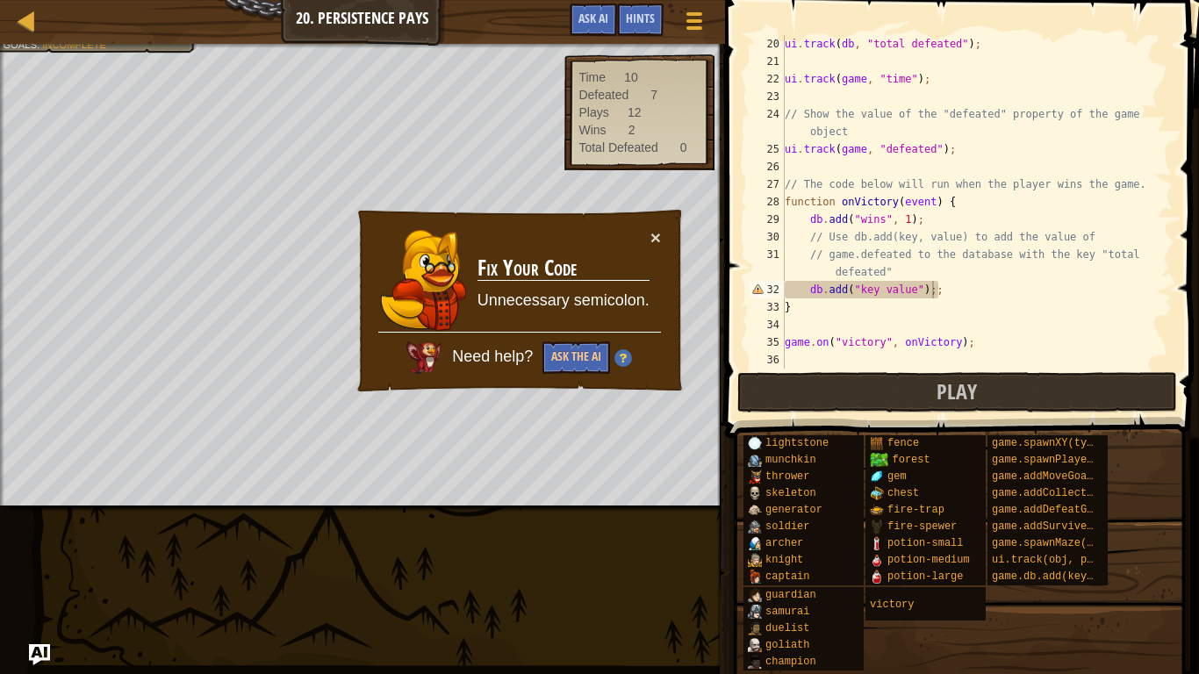
click at [979, 291] on div "ui . track ( db , "total defeated" ) ; ui . track ( game , "time" ) ; // Show t…" at bounding box center [976, 219] width 391 height 369
type textarea "db.add("key value");"
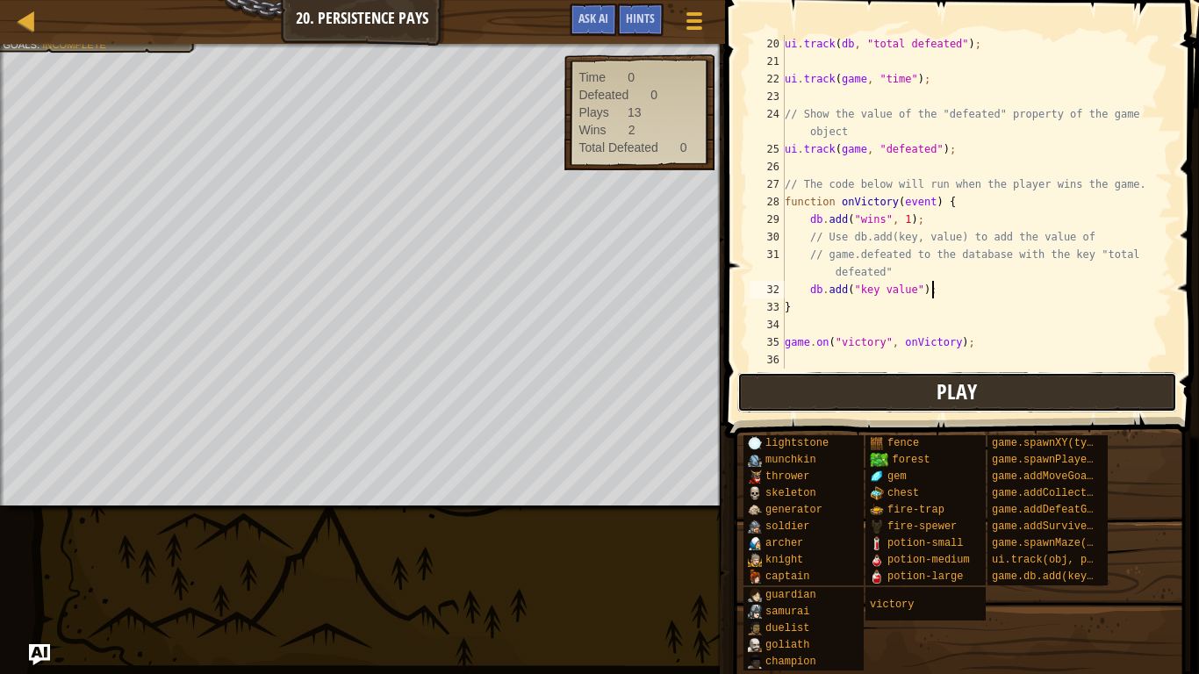
click at [1058, 393] on button "Play" at bounding box center [957, 392] width 440 height 40
click at [68, 43] on div "Map Game Development 1 20. Persistence Pays Game Menu Done Hints Ask AI" at bounding box center [362, 22] width 725 height 44
click at [867, 392] on button "Play" at bounding box center [957, 392] width 440 height 40
click at [586, 19] on span "Ask AI" at bounding box center [593, 18] width 30 height 17
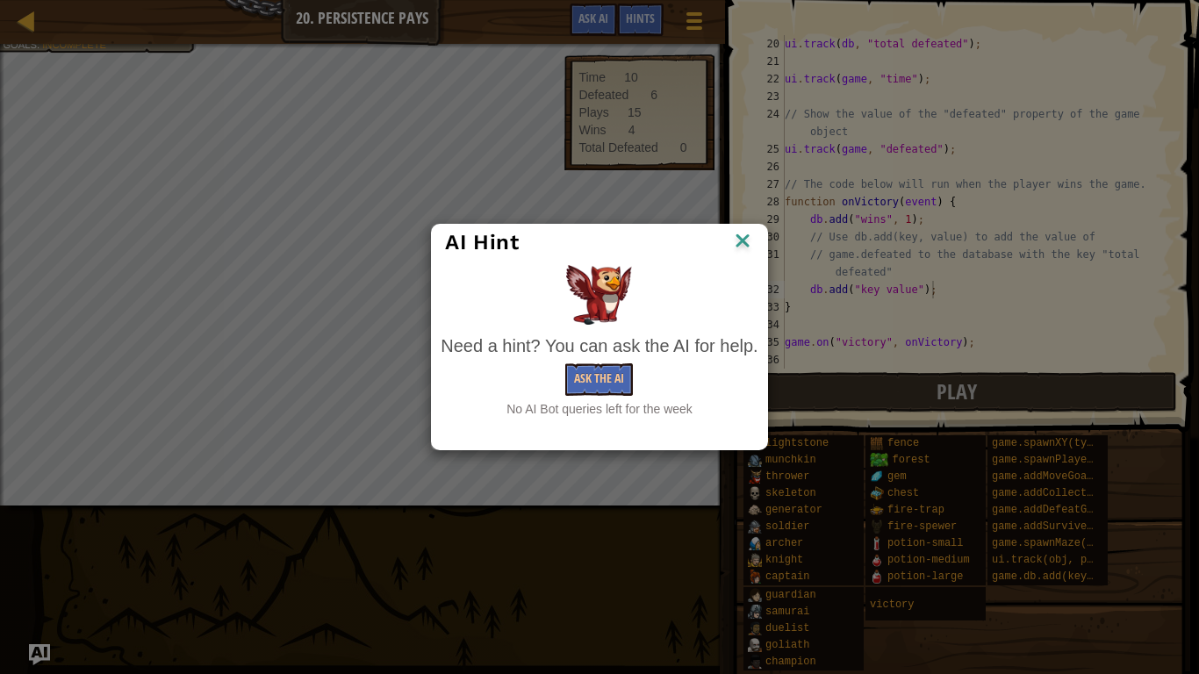
click at [577, 400] on div "No AI Bot queries left for the week" at bounding box center [599, 409] width 317 height 18
click at [580, 382] on button "Ask the AI" at bounding box center [599, 379] width 68 height 32
